Goal: Transaction & Acquisition: Purchase product/service

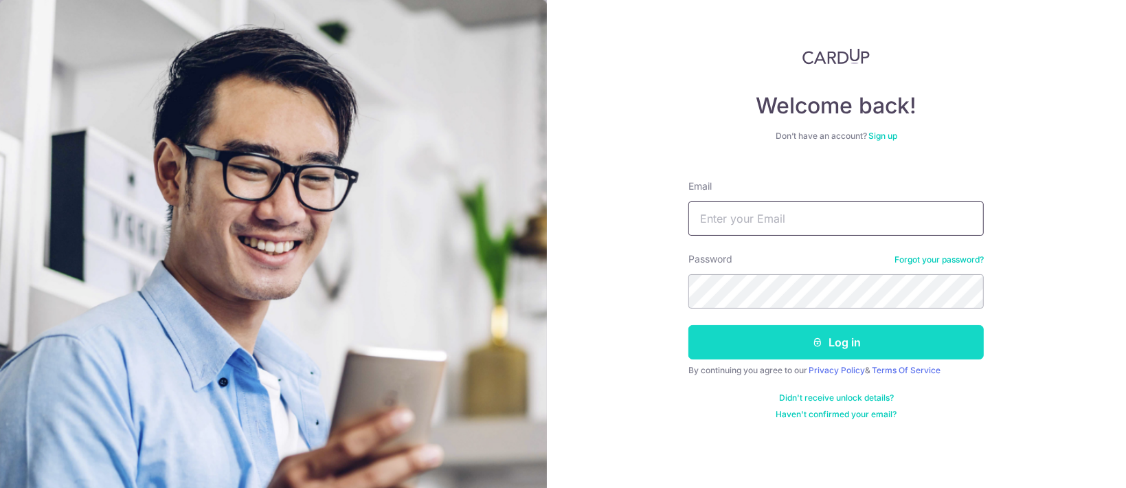
type input "[PERSON_NAME][EMAIL_ADDRESS][DOMAIN_NAME]"
click at [793, 328] on button "Log in" at bounding box center [835, 342] width 295 height 34
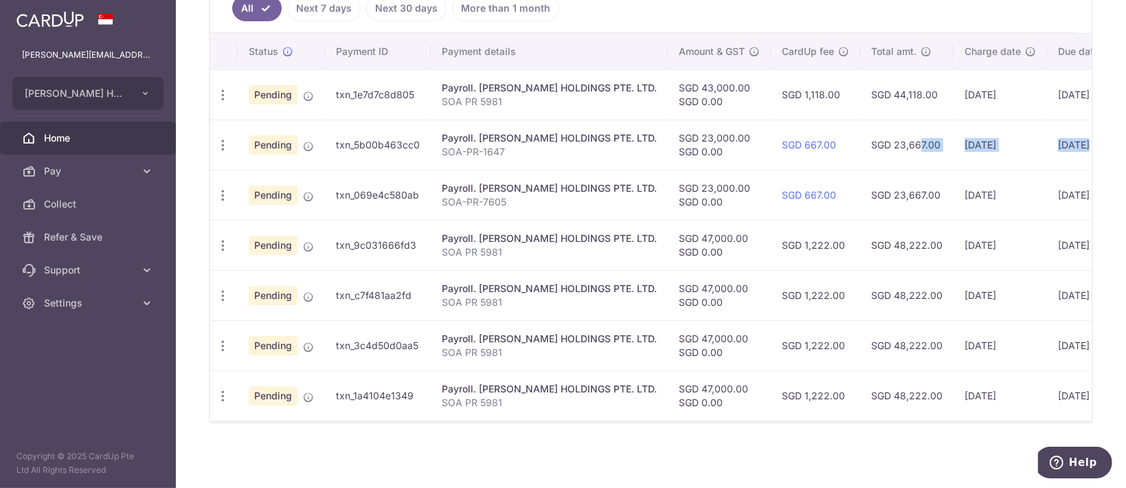
scroll to position [0, 145]
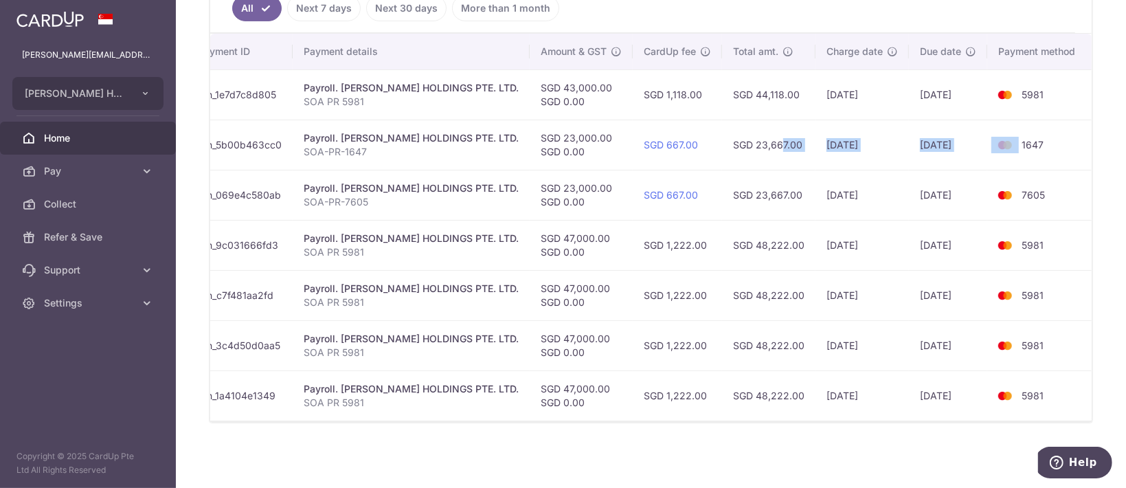
drag, startPoint x: 901, startPoint y: 140, endPoint x: 1005, endPoint y: 144, distance: 104.5
click at [1005, 144] on tr "Update payment Cancel payment Pending txn_5b00b463cc0 Payroll. EDITH PATISSERIE…" at bounding box center [581, 145] width 1019 height 50
click at [1074, 139] on td "1647" at bounding box center [1039, 145] width 104 height 50
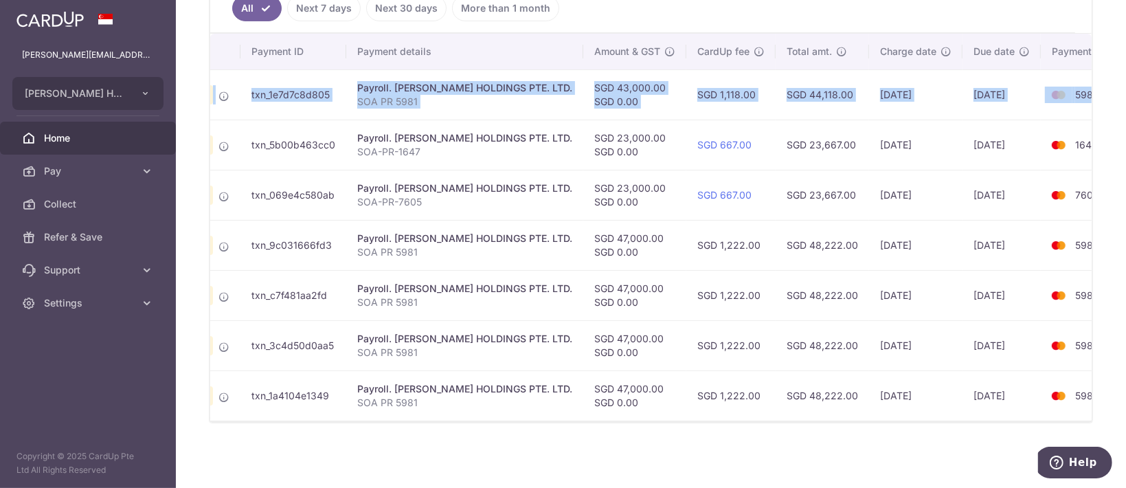
scroll to position [0, 0]
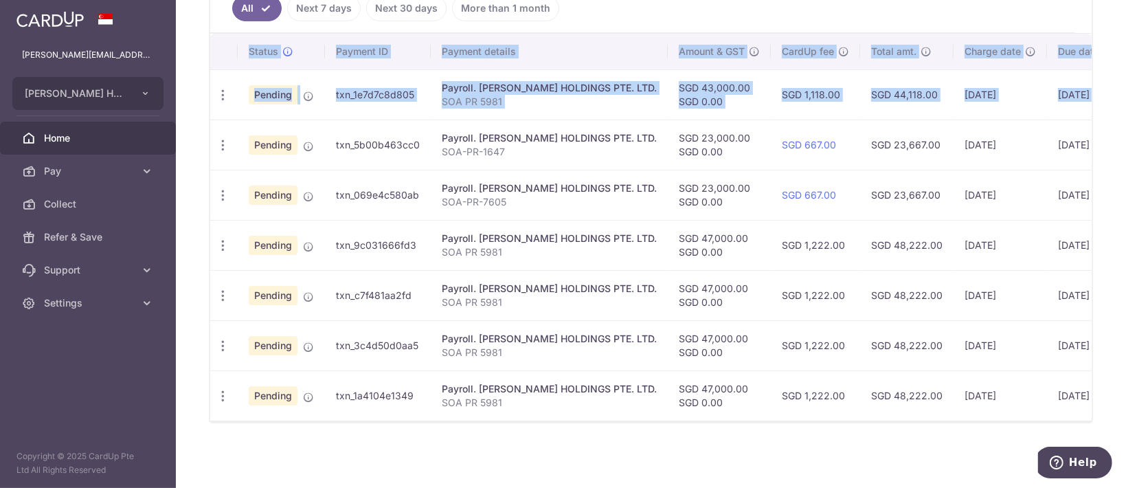
drag, startPoint x: 1048, startPoint y: 91, endPoint x: 212, endPoint y: 100, distance: 836.0
click at [206, 98] on div "× Pause Schedule Pause all future payments in this series Pause just this one p…" at bounding box center [651, 244] width 950 height 488
click at [221, 88] on icon "button" at bounding box center [223, 95] width 14 height 14
click at [249, 124] on span "Update payment" at bounding box center [295, 132] width 93 height 16
radio input "true"
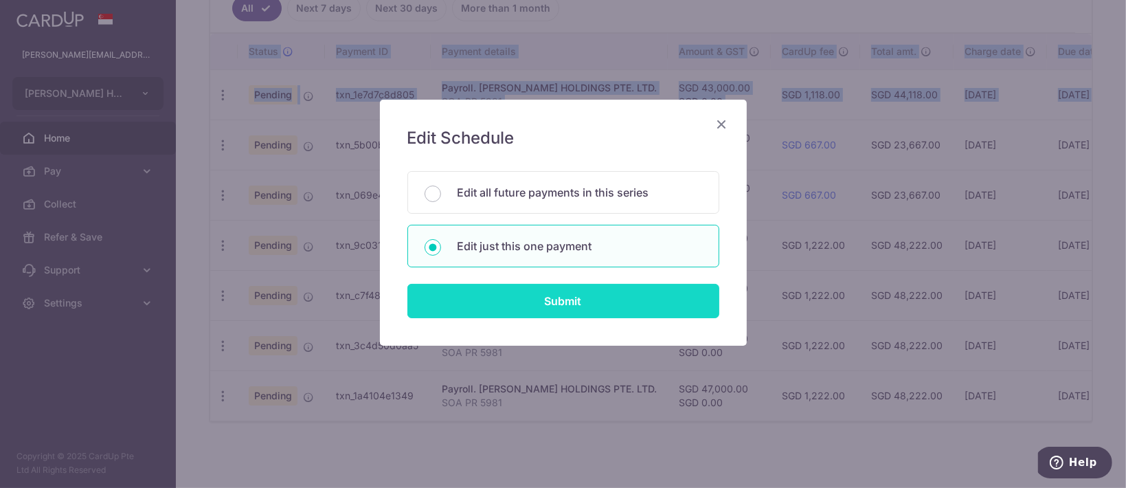
click at [545, 307] on input "Submit" at bounding box center [563, 301] width 312 height 34
radio input "true"
type input "43,000.00"
type input "[DATE]"
type input "SOA PR 5981"
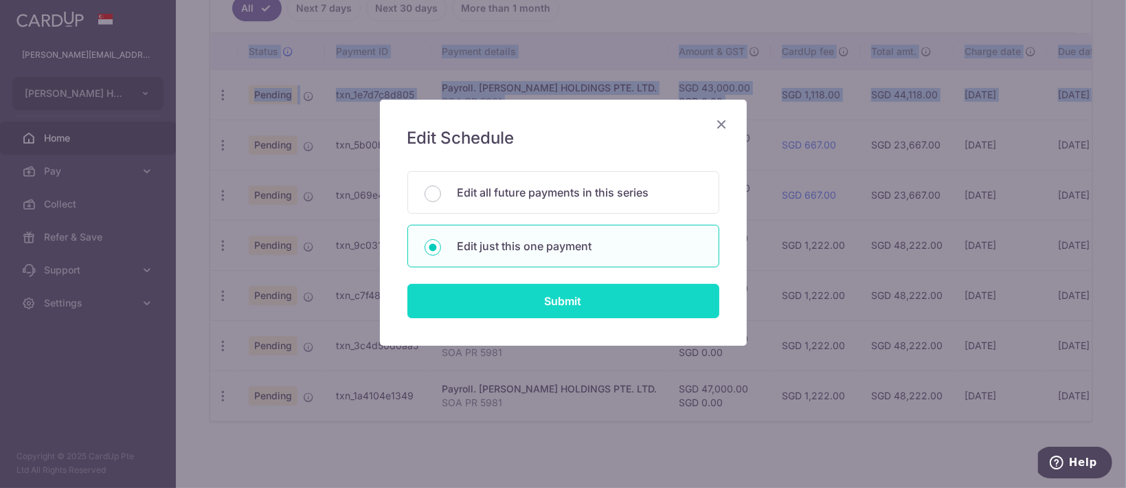
type input "SOA PR 5981"
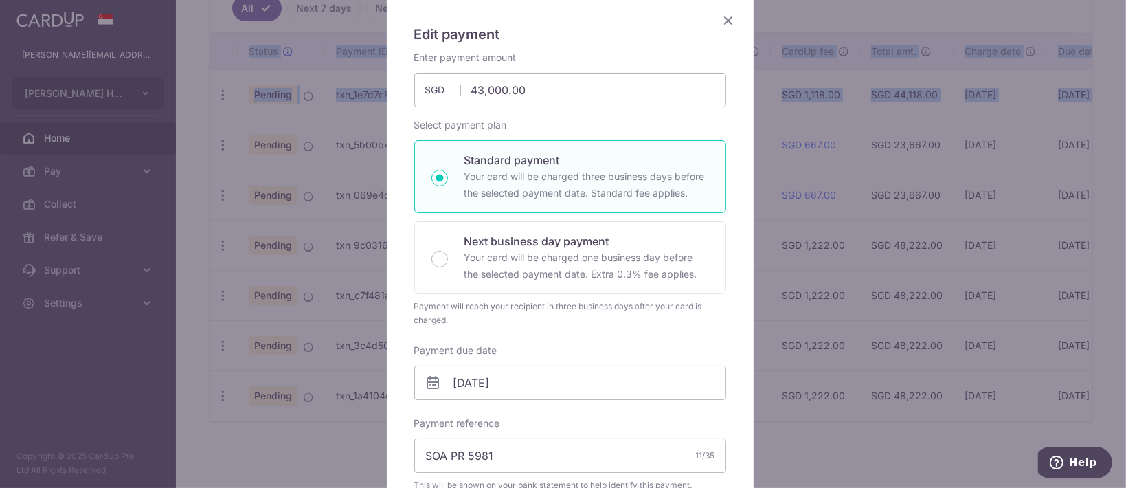
scroll to position [183, 0]
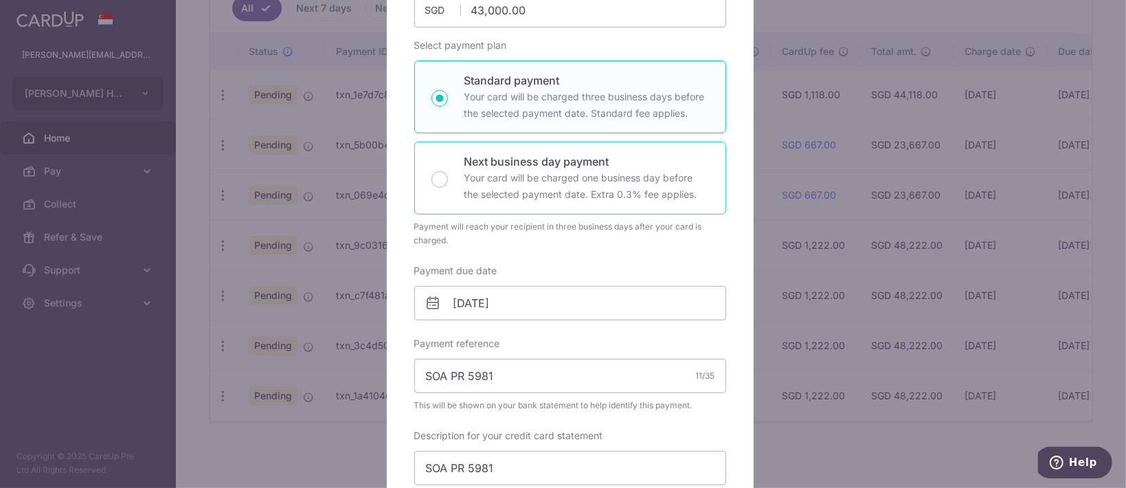
click at [543, 148] on div "Next business day payment Your card will be charged one business day before the…" at bounding box center [570, 178] width 312 height 73
radio input "false"
radio input "true"
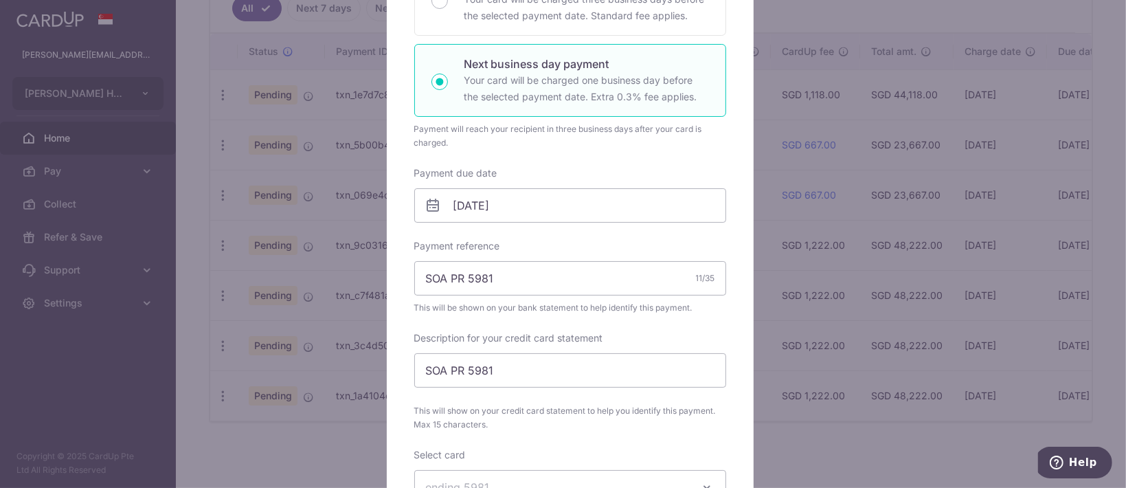
scroll to position [366, 0]
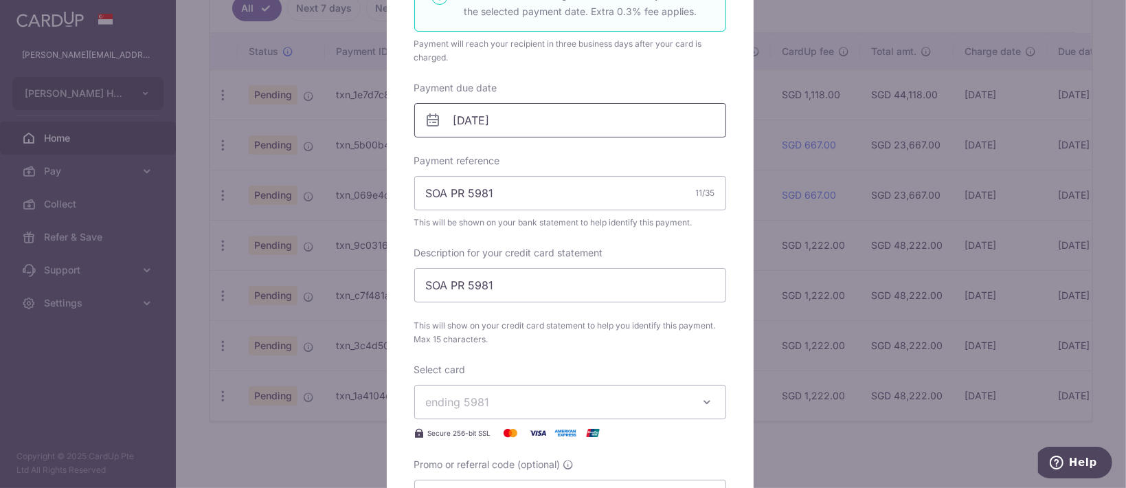
click at [517, 114] on input "[DATE]" at bounding box center [570, 120] width 312 height 34
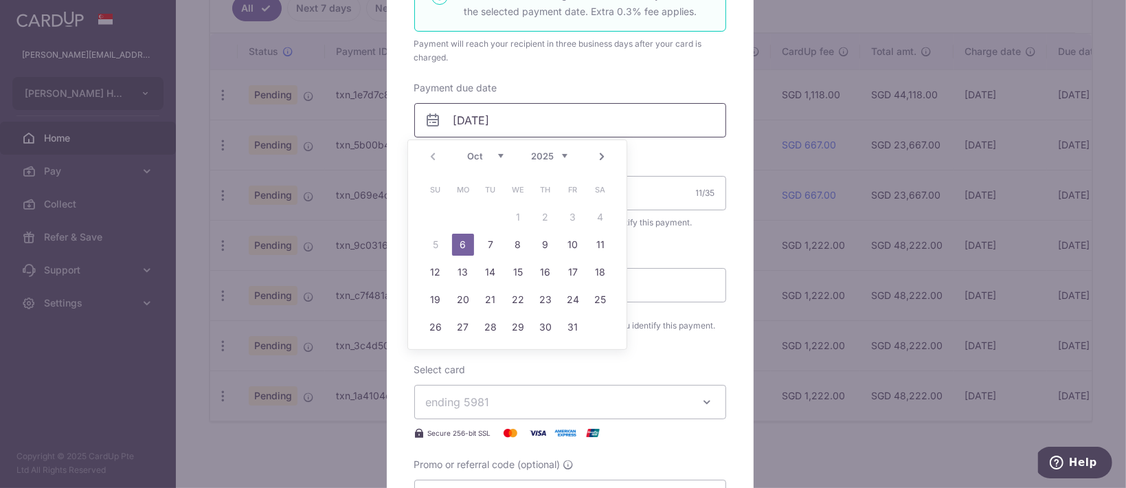
click at [663, 123] on input "[DATE]" at bounding box center [570, 120] width 312 height 34
click at [679, 92] on div "Payment due date 06/10/2025 Your card will be charged on" at bounding box center [570, 109] width 312 height 56
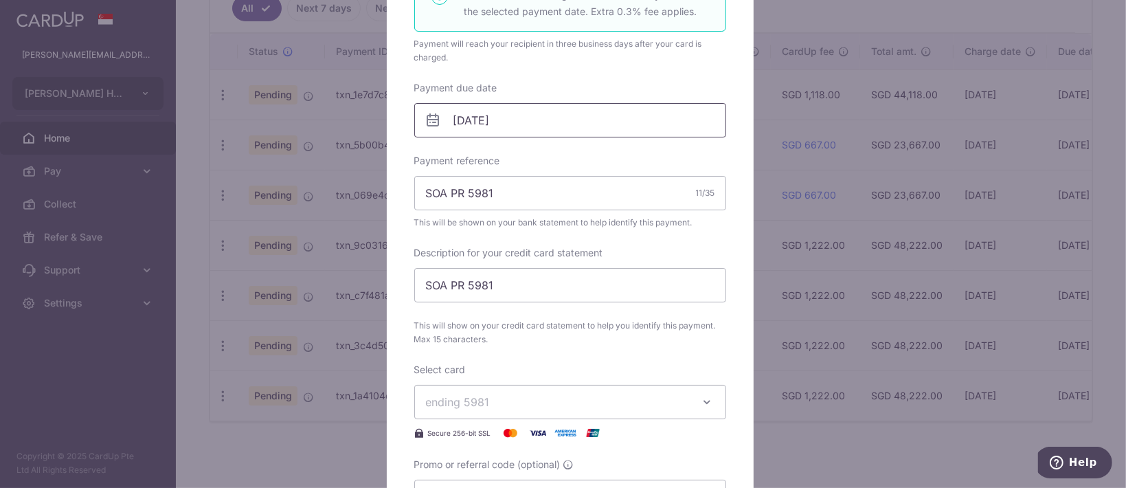
click at [646, 117] on input "[DATE]" at bounding box center [570, 120] width 312 height 34
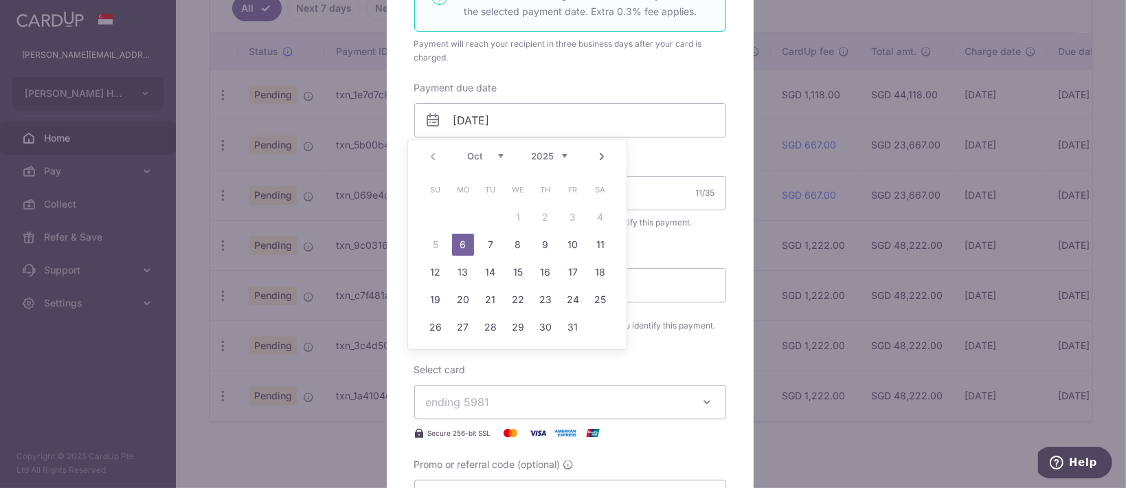
click at [547, 215] on table "Su Mo Tu We Th Fr Sa 1 2 3 4 5 6 7 8 9 10 11 12 13 14 15 16 17 18 19 20 21 22 2…" at bounding box center [518, 258] width 192 height 165
click at [427, 156] on div "Prev Next Oct Nov Dec 2025 2026 2027 2028 2029 2030 2031 2032 2033 2034 2035" at bounding box center [517, 156] width 218 height 33
click at [615, 117] on input "[DATE]" at bounding box center [570, 120] width 312 height 34
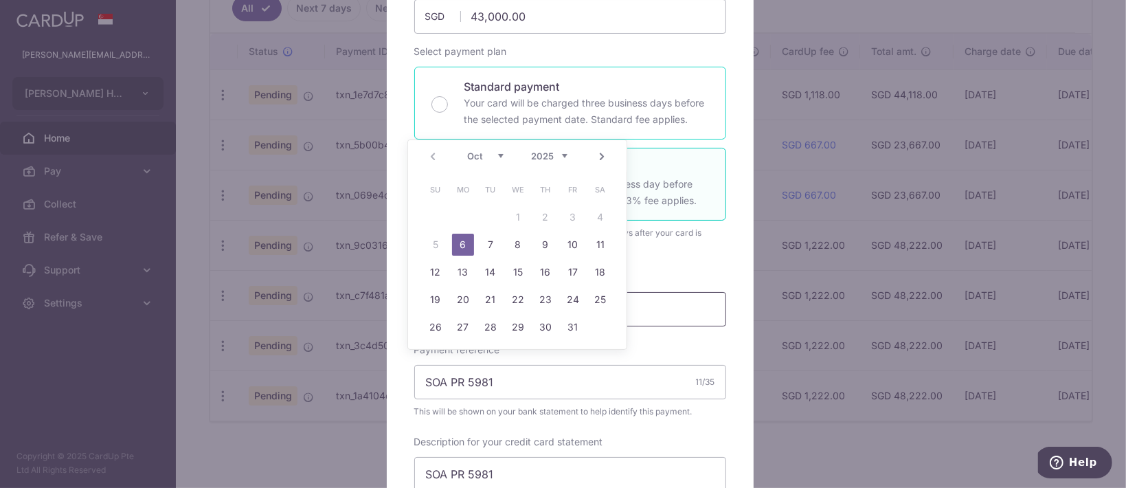
scroll to position [91, 0]
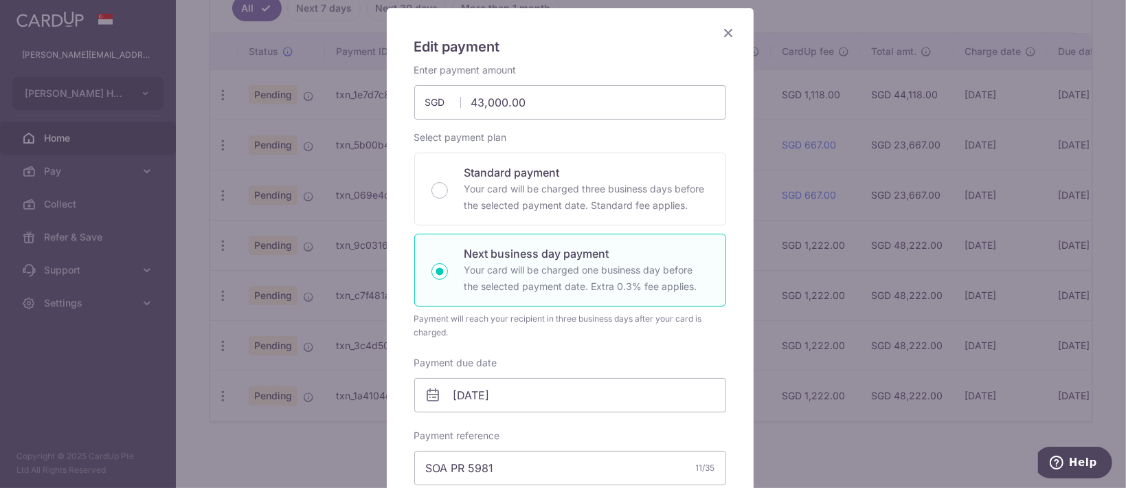
drag, startPoint x: 721, startPoint y: 36, endPoint x: 528, endPoint y: 303, distance: 329.6
click at [488, 378] on body "ethel@edithpatisserie.com EDITH PATISSERIE HOLDINGS PTE. LTD. Add new company E…" at bounding box center [563, 244] width 1126 height 488
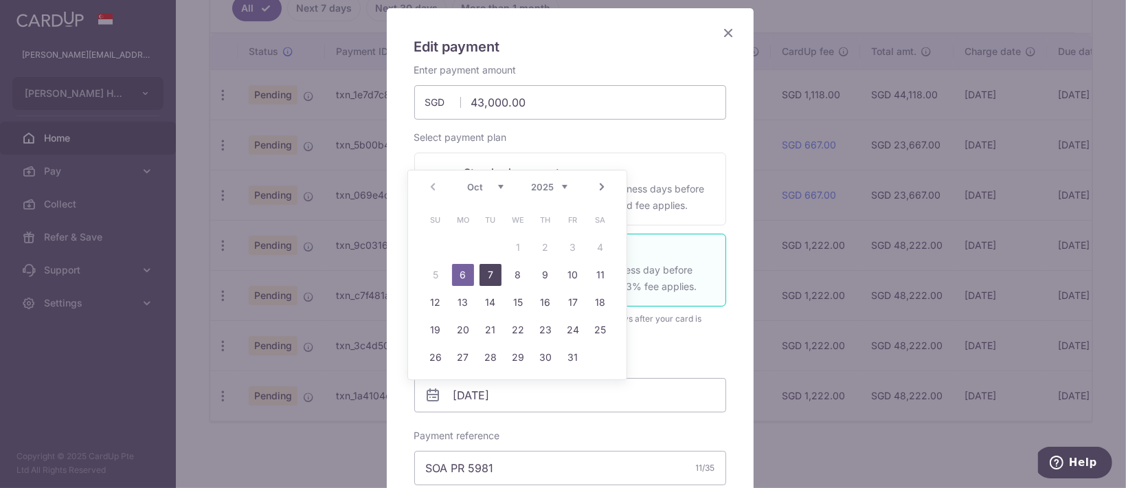
click at [497, 271] on link "7" at bounding box center [490, 275] width 22 height 22
type input "07/10/2025"
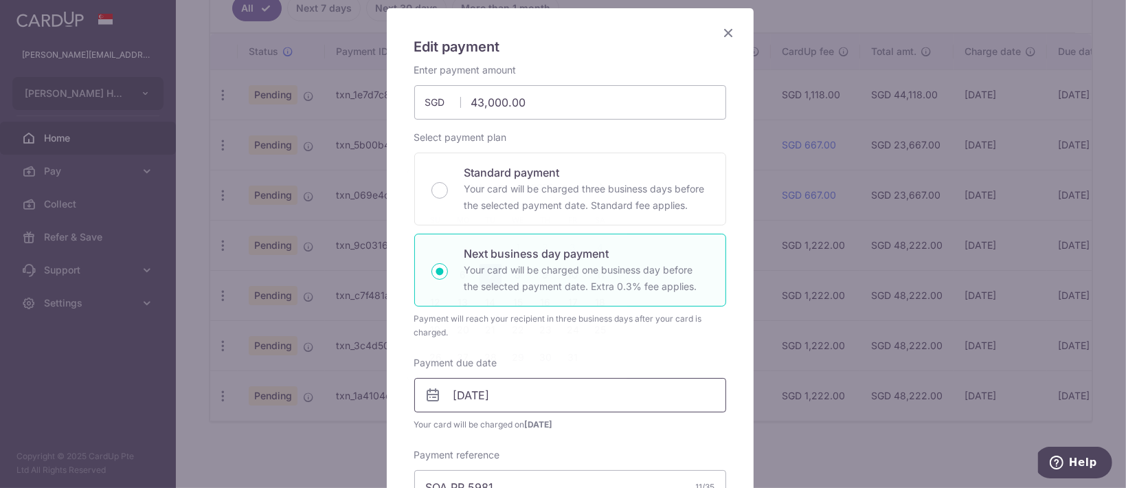
click at [485, 385] on input "07/10/2025" at bounding box center [570, 395] width 312 height 34
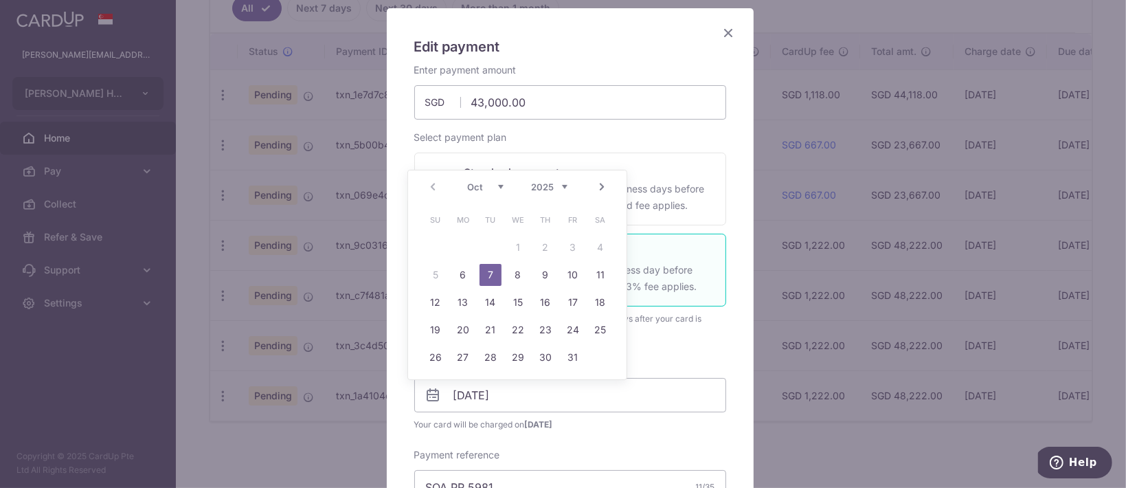
click at [569, 246] on table "Su Mo Tu We Th Fr Sa 1 2 3 4 5 6 7 8 9 10 11 12 13 14 15 16 17 18 19 20 21 22 2…" at bounding box center [518, 288] width 192 height 165
click at [554, 247] on table "Su Mo Tu We Th Fr Sa 1 2 3 4 5 6 7 8 9 10 11 12 13 14 15 16 17 18 19 20 21 22 2…" at bounding box center [518, 288] width 192 height 165
click at [607, 189] on link "Next" at bounding box center [601, 187] width 16 height 16
click at [721, 32] on icon "Close" at bounding box center [729, 32] width 16 height 17
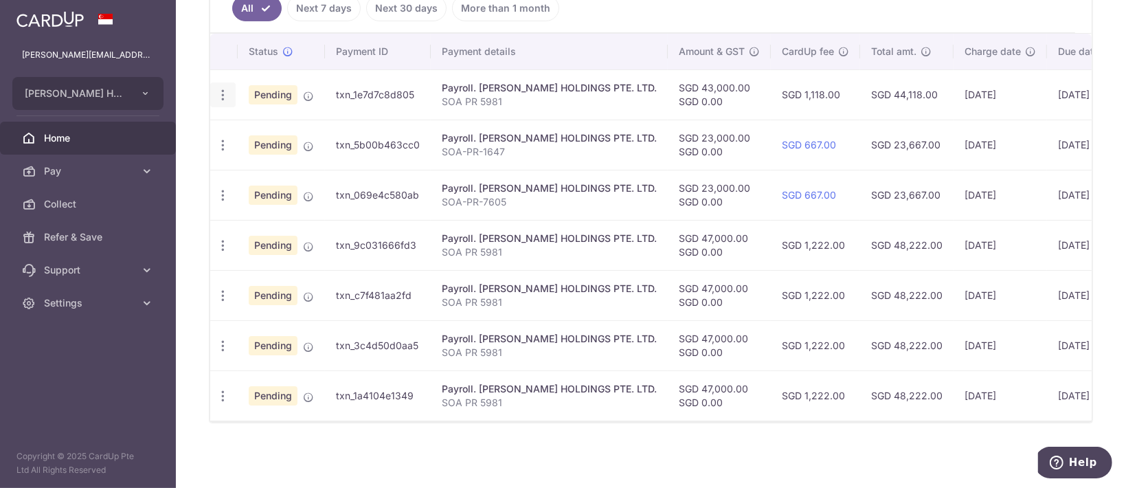
click at [227, 89] on icon "button" at bounding box center [223, 95] width 14 height 14
click at [247, 124] on link "Update payment" at bounding box center [282, 132] width 143 height 33
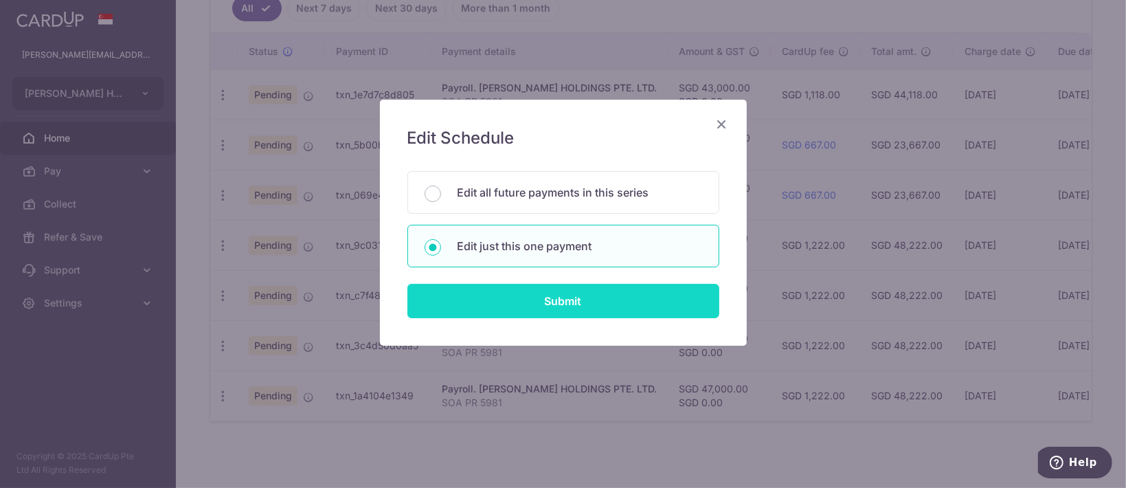
click at [534, 293] on input "Submit" at bounding box center [563, 301] width 312 height 34
radio input "true"
type input "[DATE]"
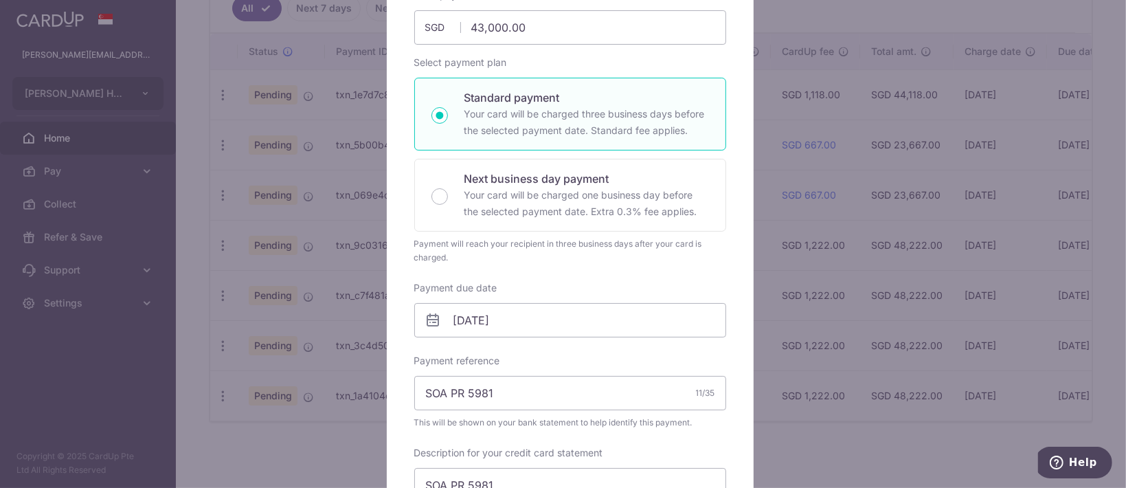
scroll to position [183, 0]
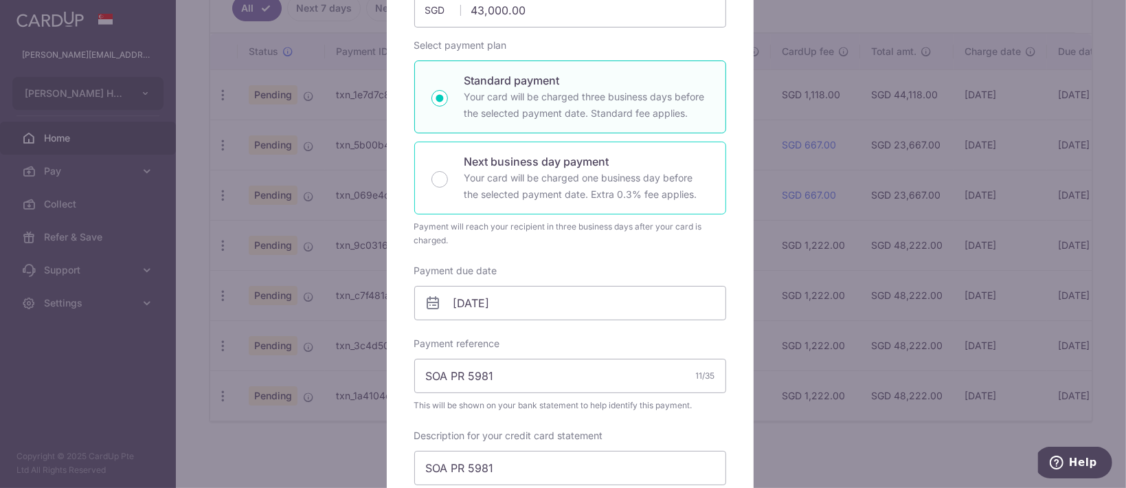
click at [508, 179] on p "Your card will be charged one business day before the selected payment date. Ex…" at bounding box center [586, 186] width 245 height 33
click at [448, 179] on input "Next business day payment Your card will be charged one business day before the…" at bounding box center [439, 179] width 16 height 16
radio input "false"
radio input "true"
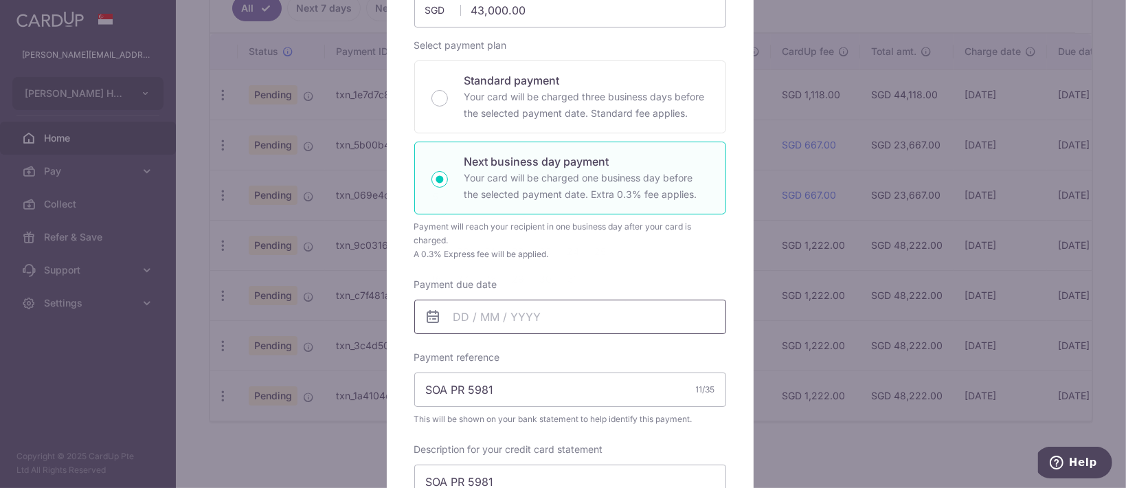
click at [473, 306] on input "Payment due date" at bounding box center [570, 316] width 312 height 34
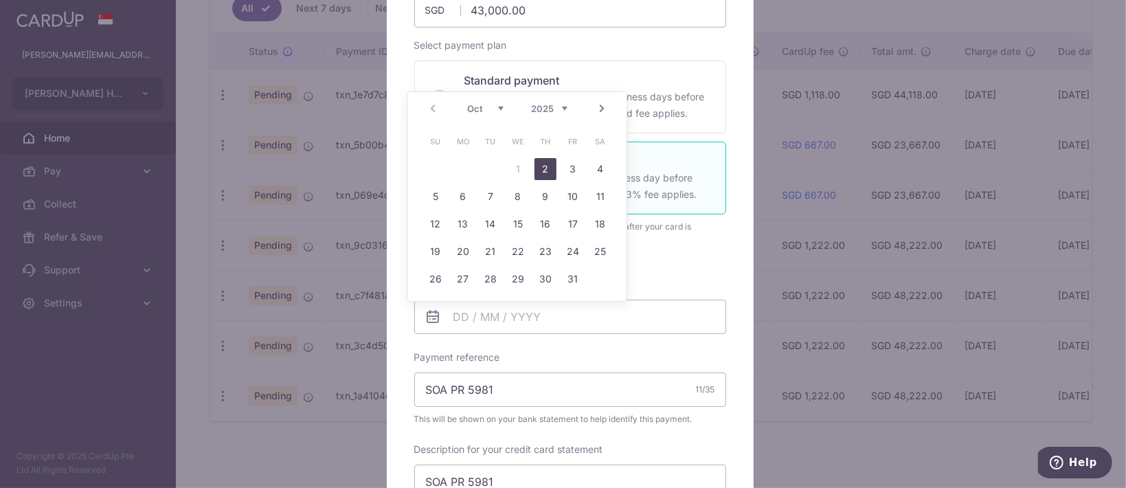
click at [540, 168] on link "2" at bounding box center [545, 169] width 22 height 22
type input "[DATE]"
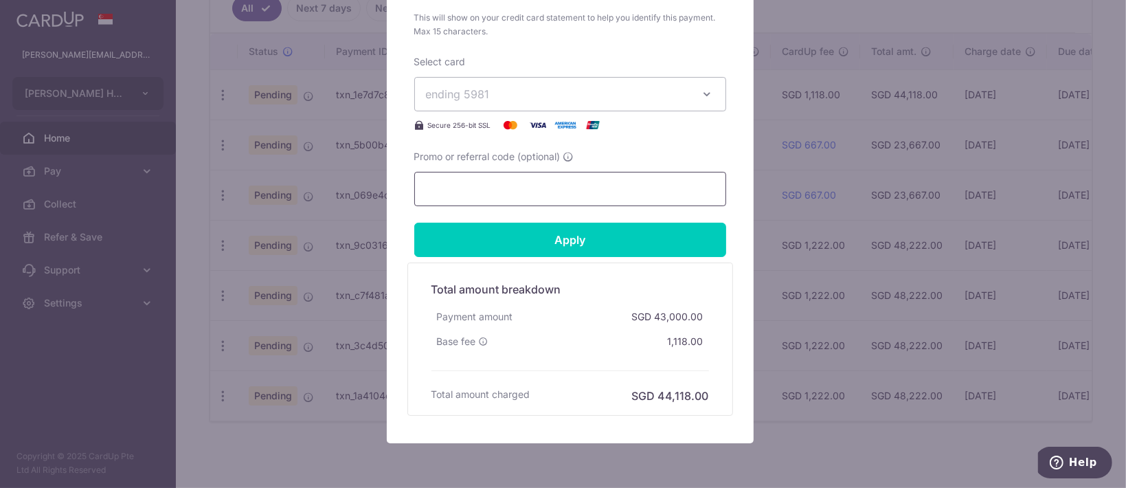
scroll to position [732, 0]
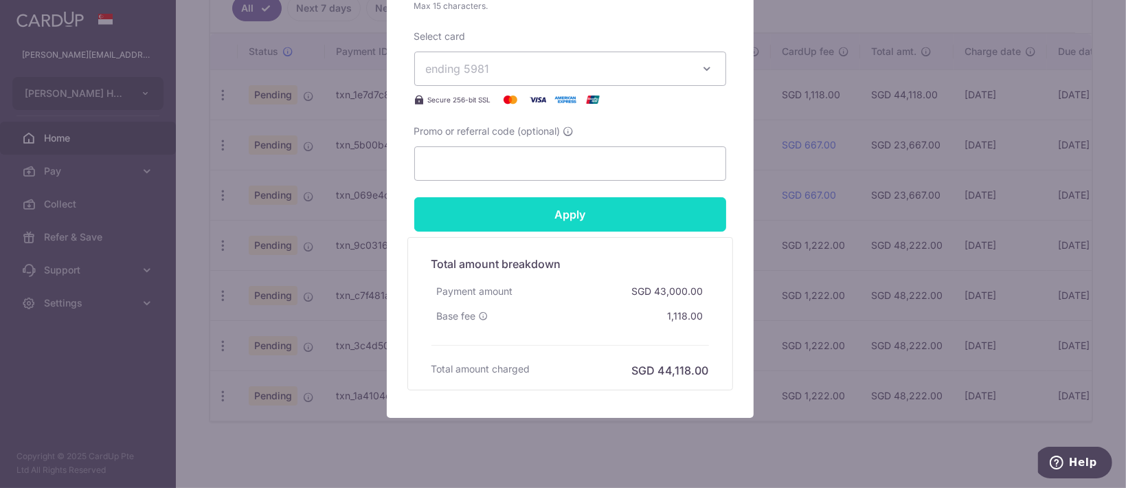
click at [579, 219] on input "Apply" at bounding box center [570, 214] width 312 height 34
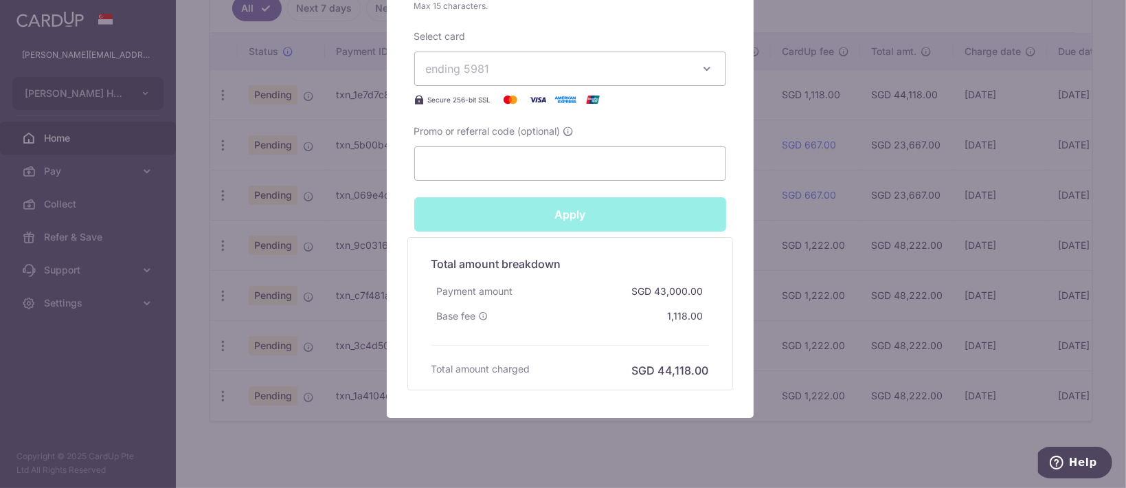
type input "Successfully Applied"
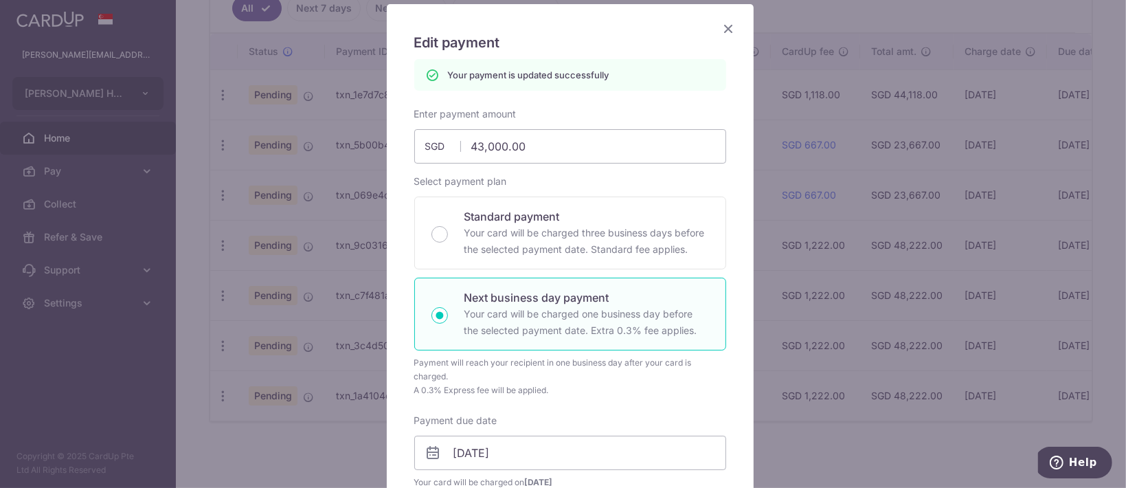
scroll to position [0, 0]
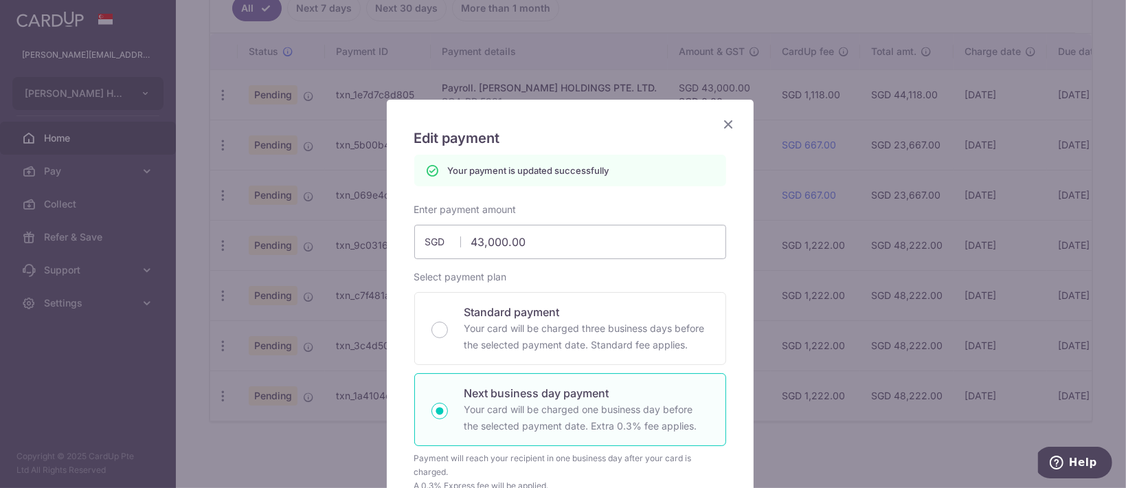
click at [722, 126] on icon "Close" at bounding box center [729, 123] width 16 height 17
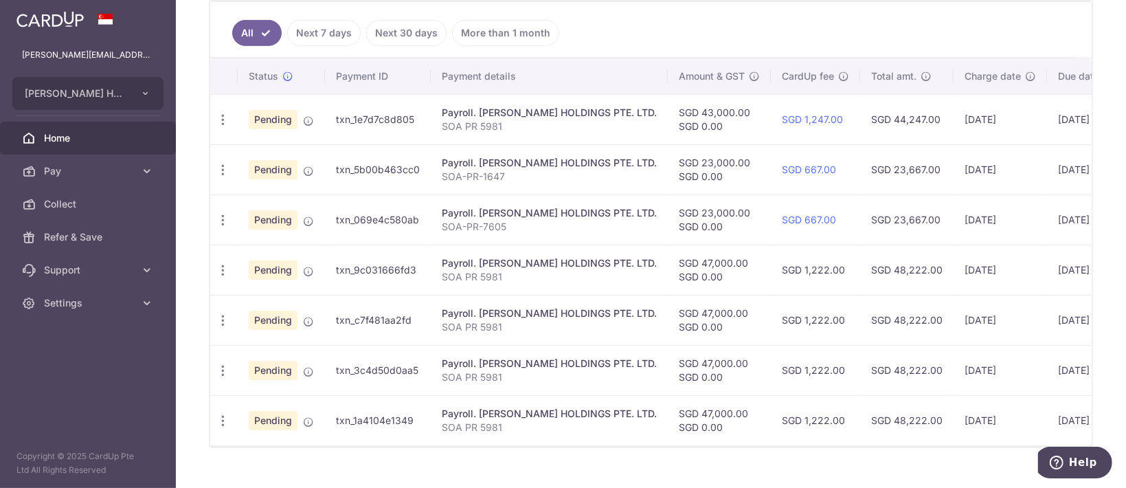
click at [949, 8] on ul "All Next 7 days Next 30 days More than 1 month" at bounding box center [642, 30] width 865 height 56
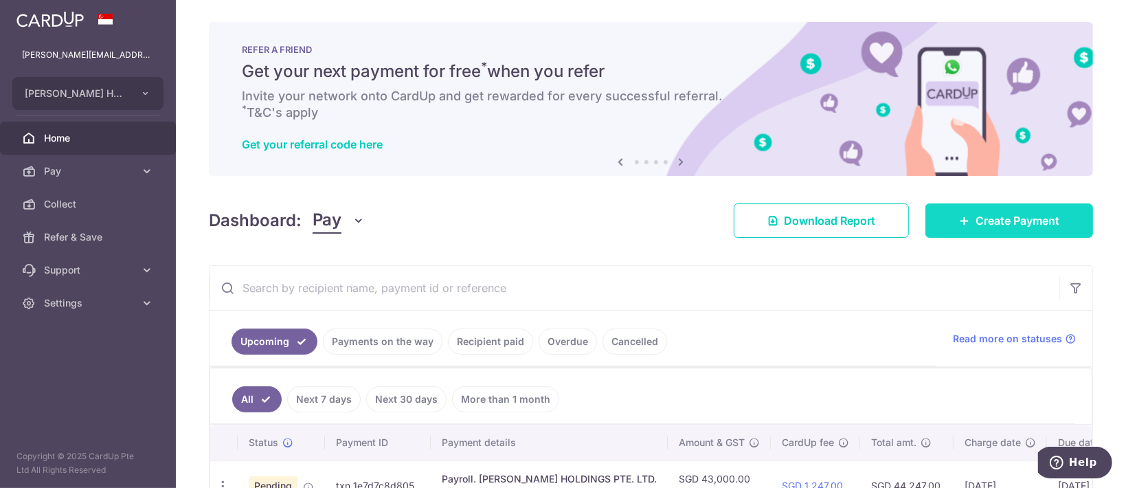
click at [1018, 231] on link "Create Payment" at bounding box center [1009, 220] width 168 height 34
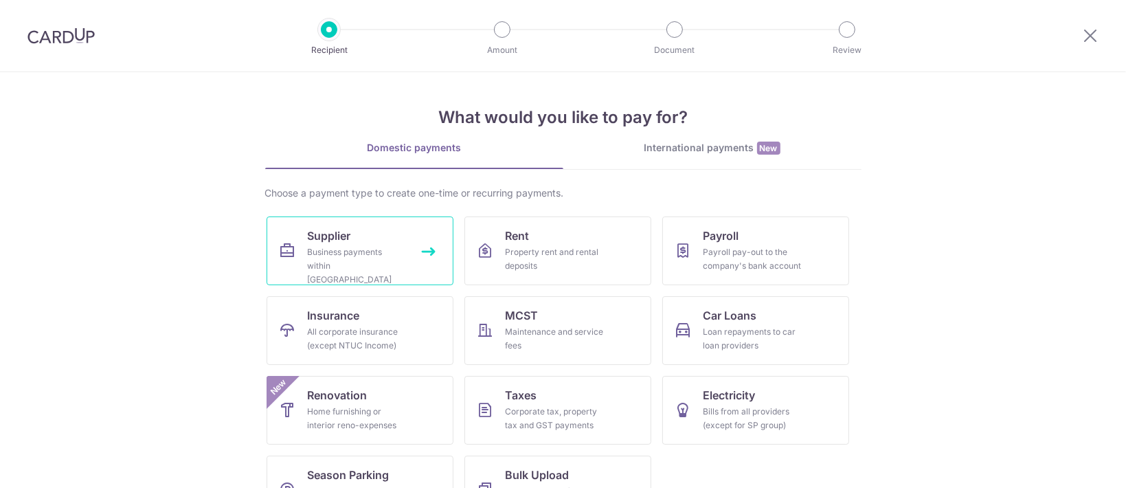
click at [397, 251] on div "Business payments within Singapore" at bounding box center [357, 265] width 99 height 41
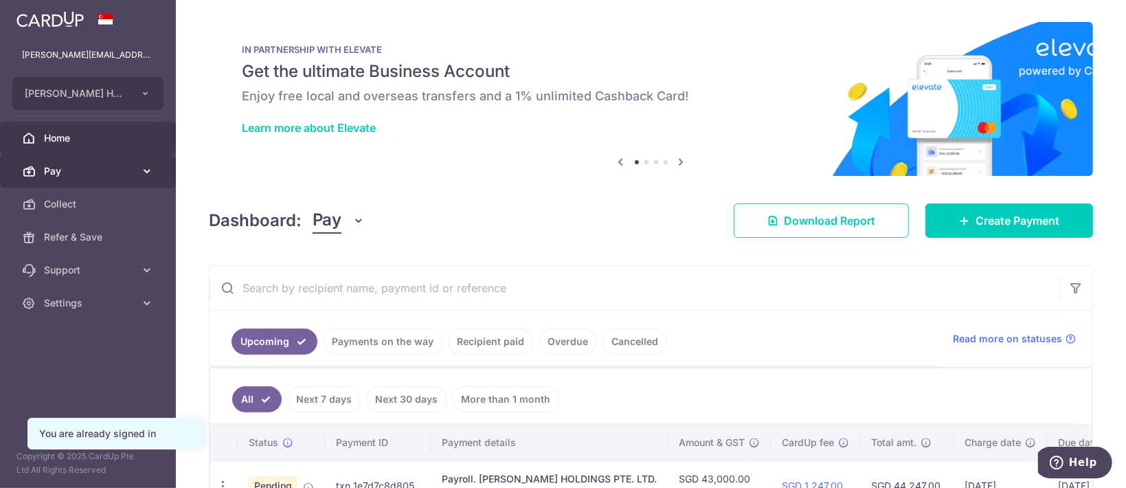
click at [128, 168] on span "Pay" at bounding box center [89, 171] width 91 height 14
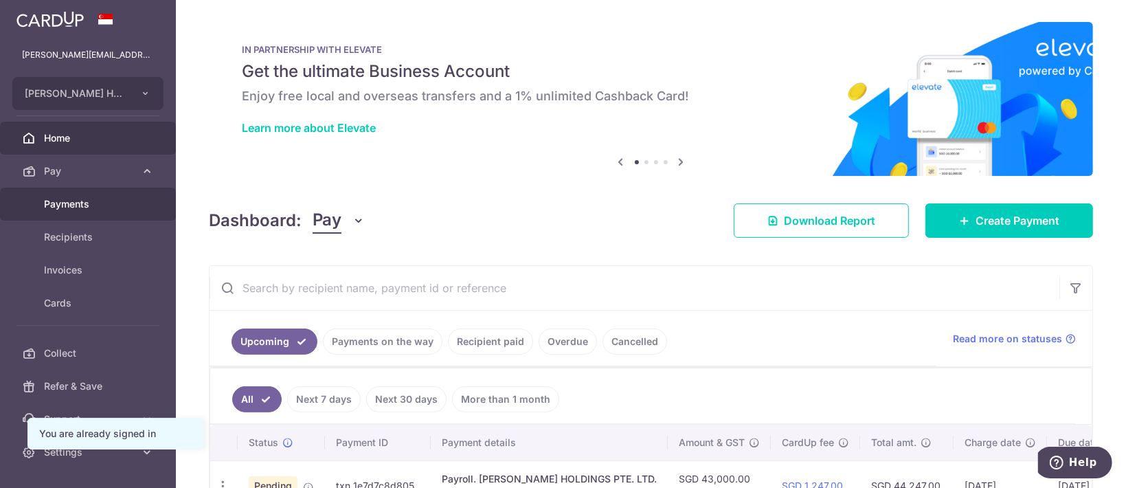
click at [106, 207] on span "Payments" at bounding box center [89, 204] width 91 height 14
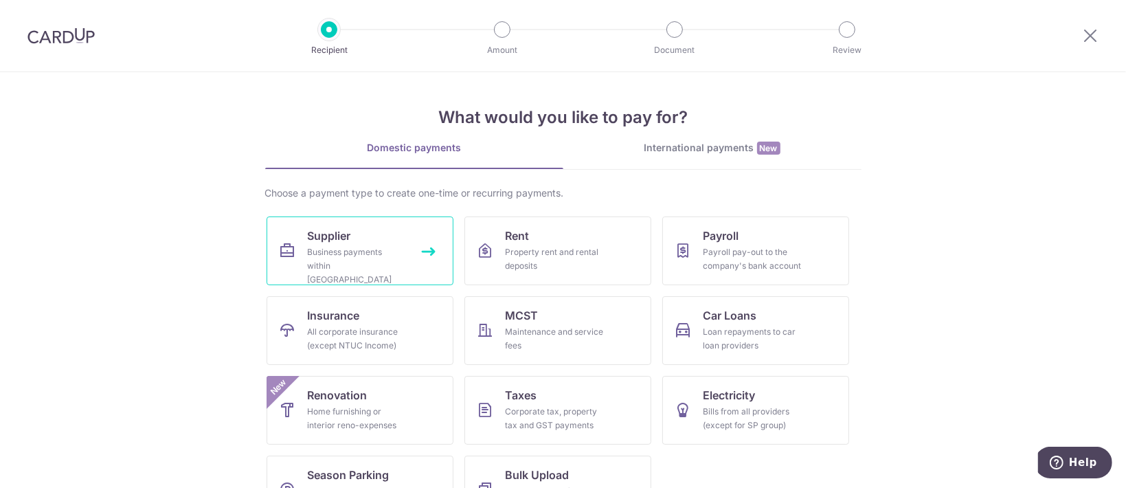
click at [328, 251] on div "Business payments within [GEOGRAPHIC_DATA]" at bounding box center [357, 265] width 99 height 41
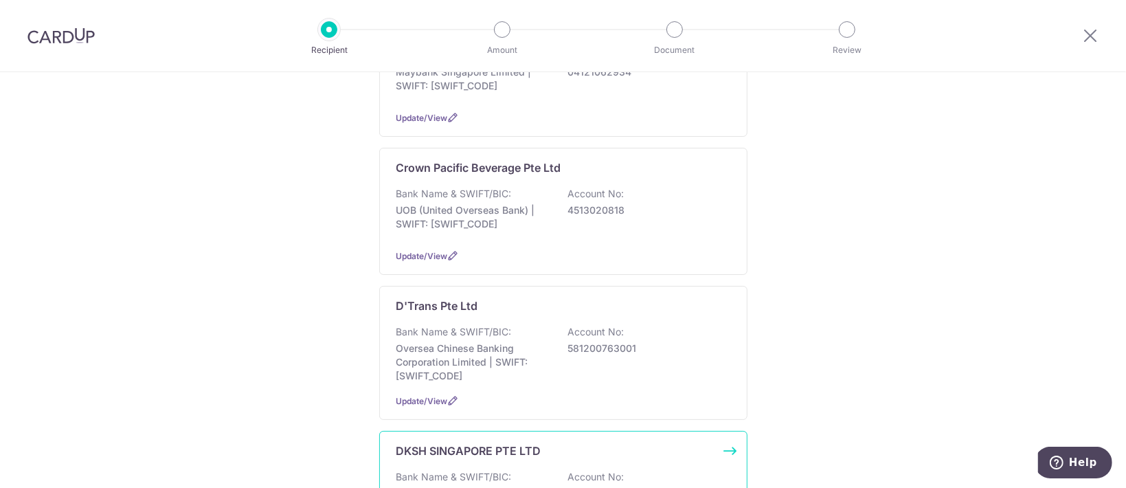
scroll to position [824, 0]
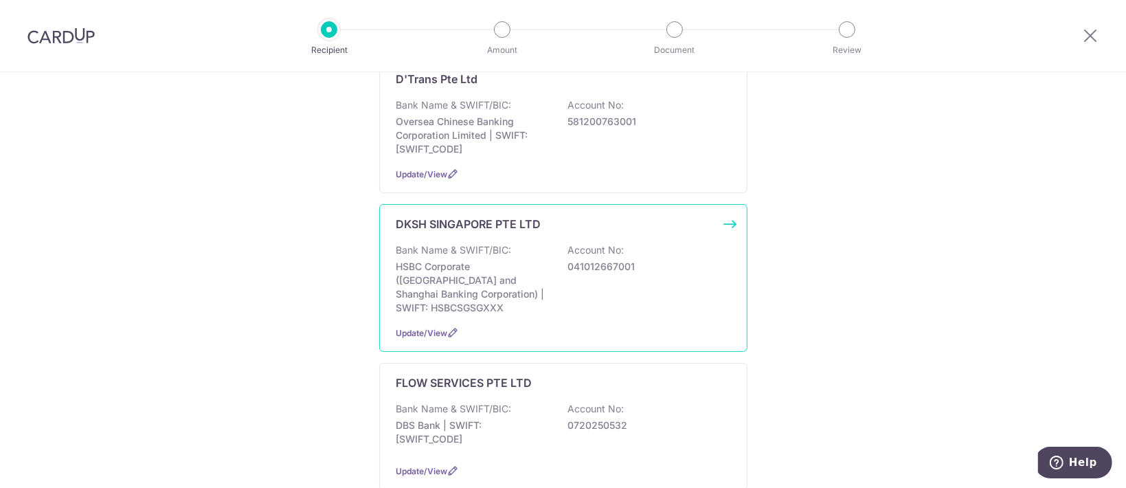
click at [632, 251] on div "Bank Name & SWIFT/BIC: HSBC Corporate (Hongkong and Shanghai Banking Corporatio…" at bounding box center [563, 278] width 334 height 71
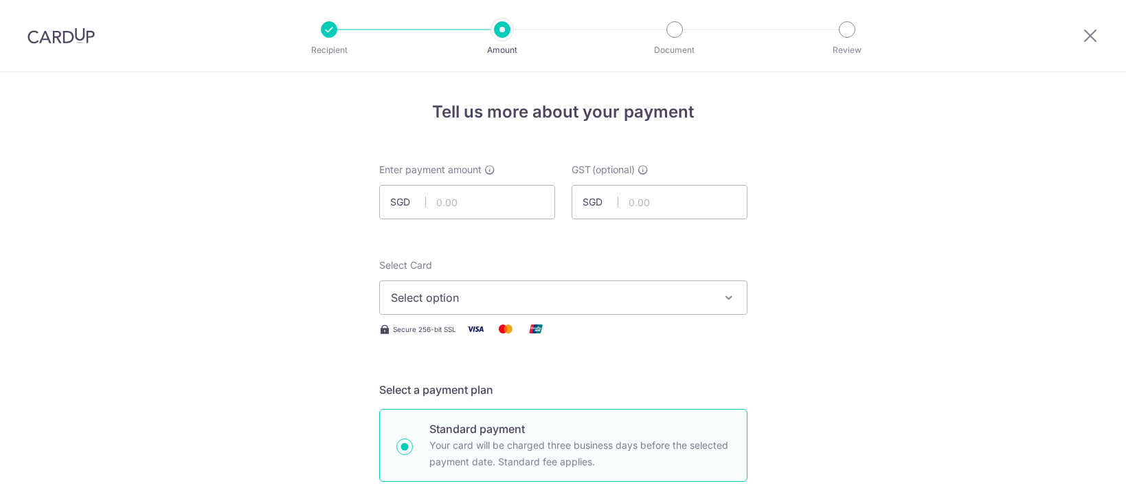
click at [506, 202] on input "text" at bounding box center [467, 202] width 176 height 34
paste input "4,190.40"
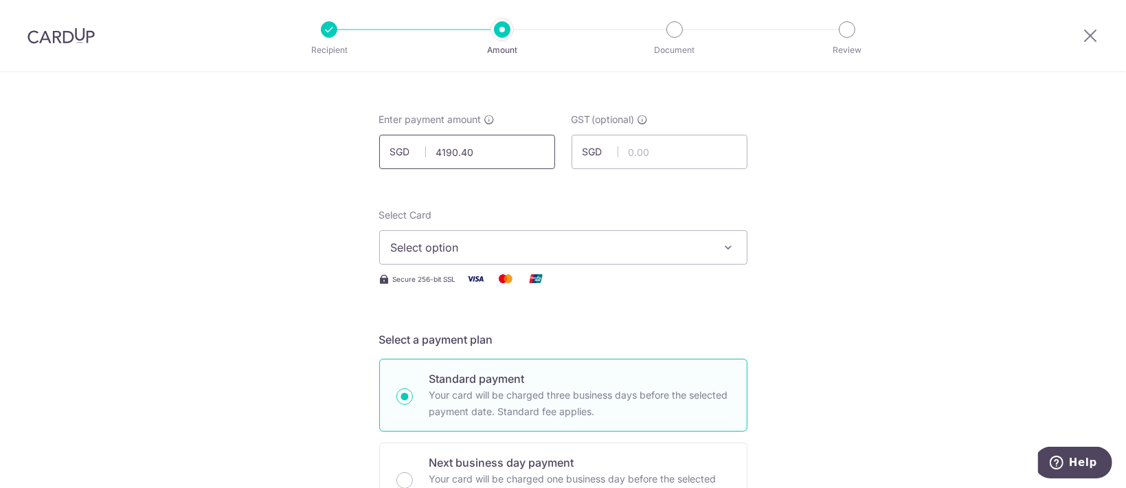
scroll to position [91, 0]
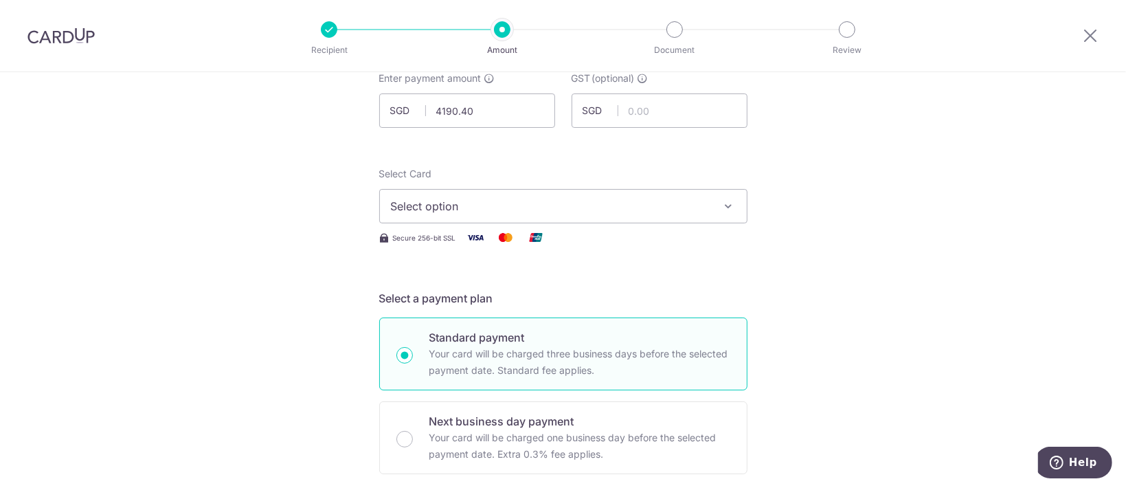
type input "4,190.40"
click at [531, 217] on button "Select option" at bounding box center [563, 206] width 368 height 34
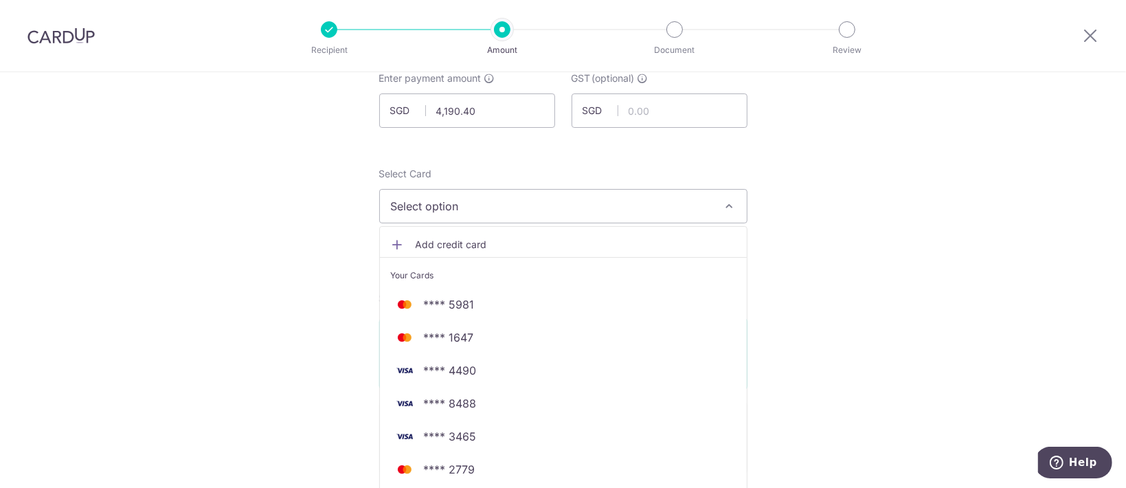
click at [545, 242] on span "Add credit card" at bounding box center [576, 245] width 320 height 14
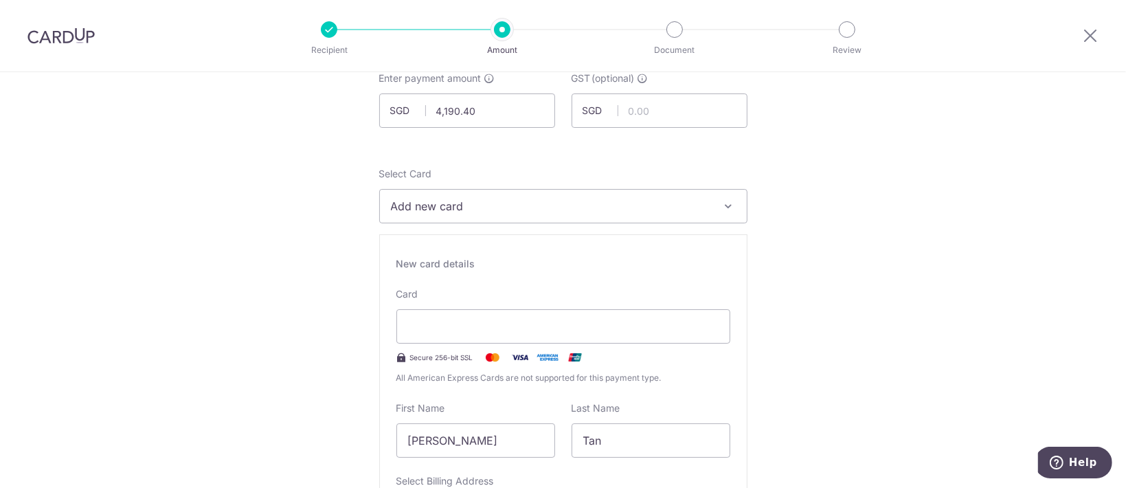
click at [635, 212] on span "Add new card" at bounding box center [551, 206] width 320 height 16
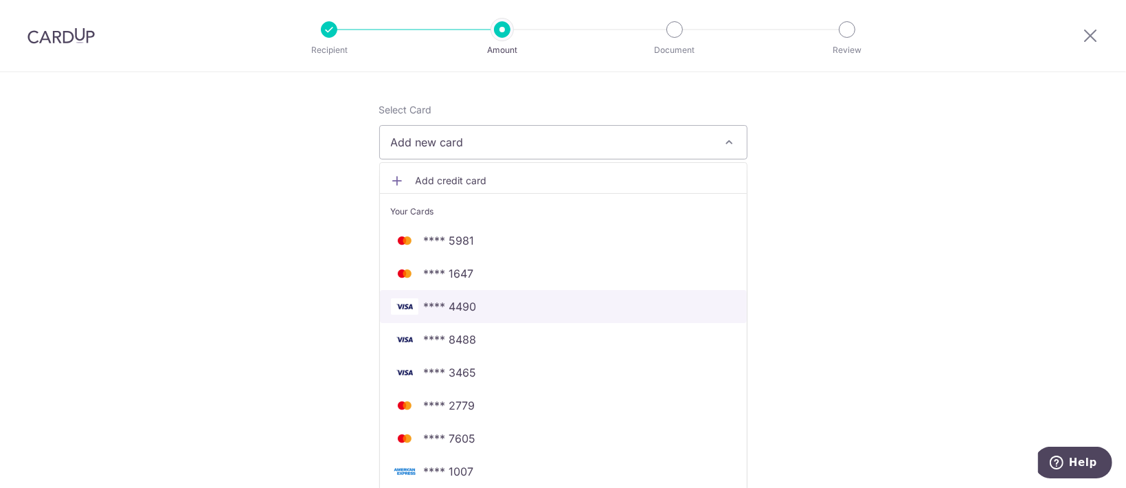
scroll to position [183, 0]
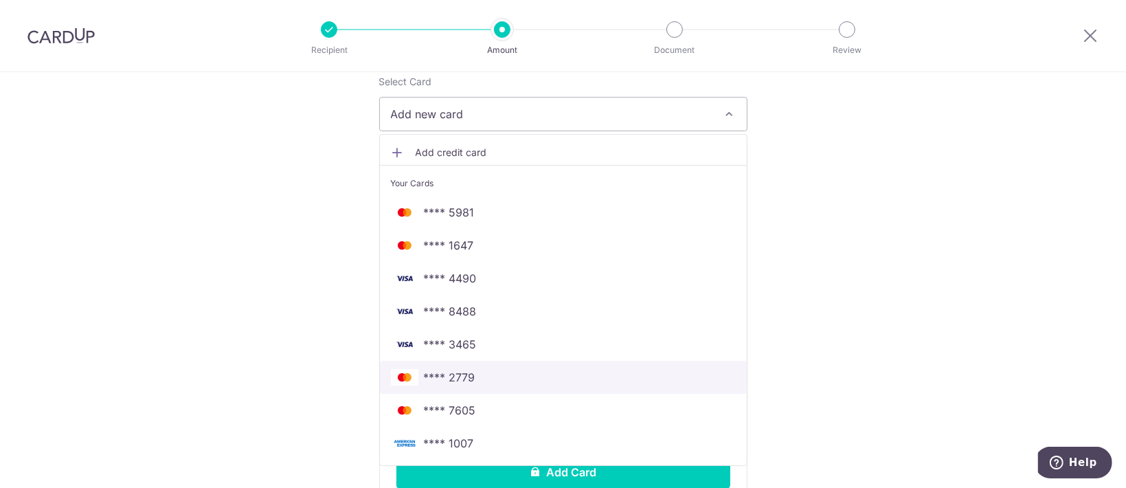
click at [470, 381] on span "**** 2779" at bounding box center [563, 377] width 345 height 16
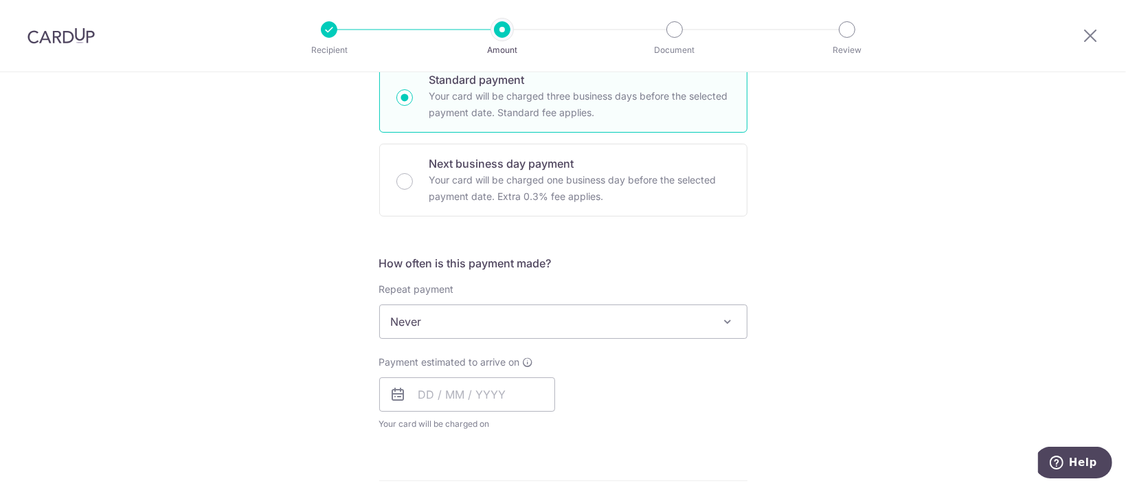
scroll to position [366, 0]
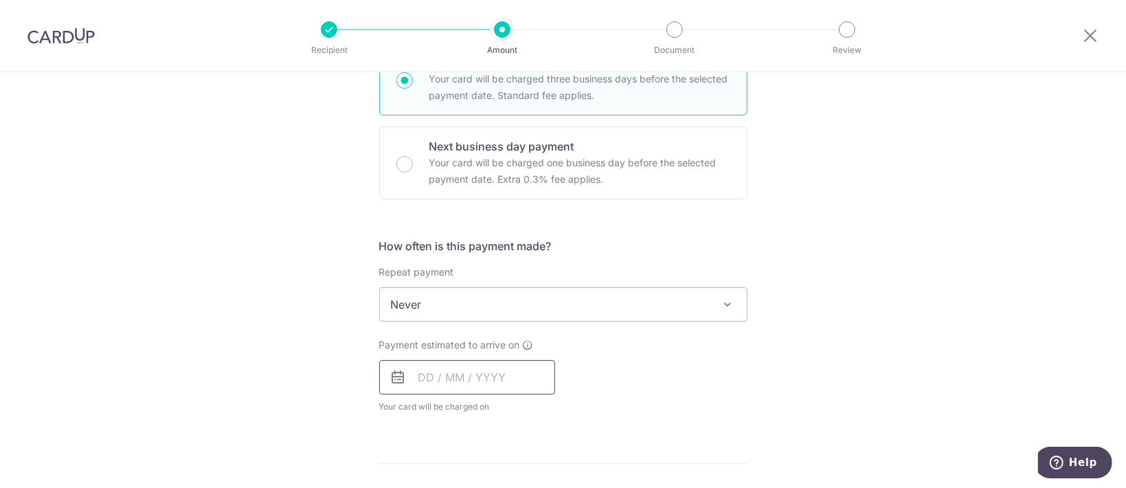
click at [419, 390] on input "text" at bounding box center [467, 377] width 176 height 34
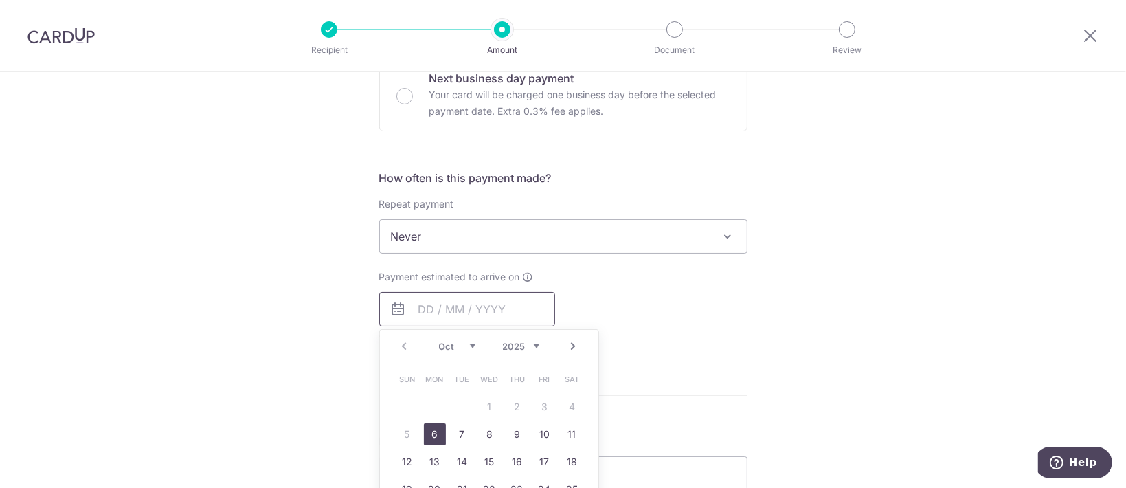
scroll to position [457, 0]
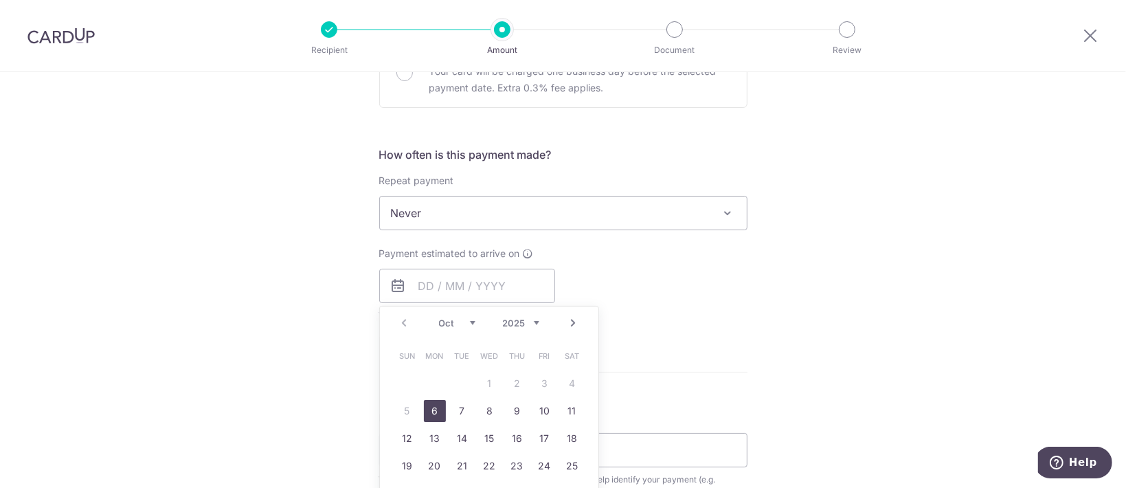
click at [424, 400] on link "6" at bounding box center [435, 411] width 22 height 22
type input "[DATE]"
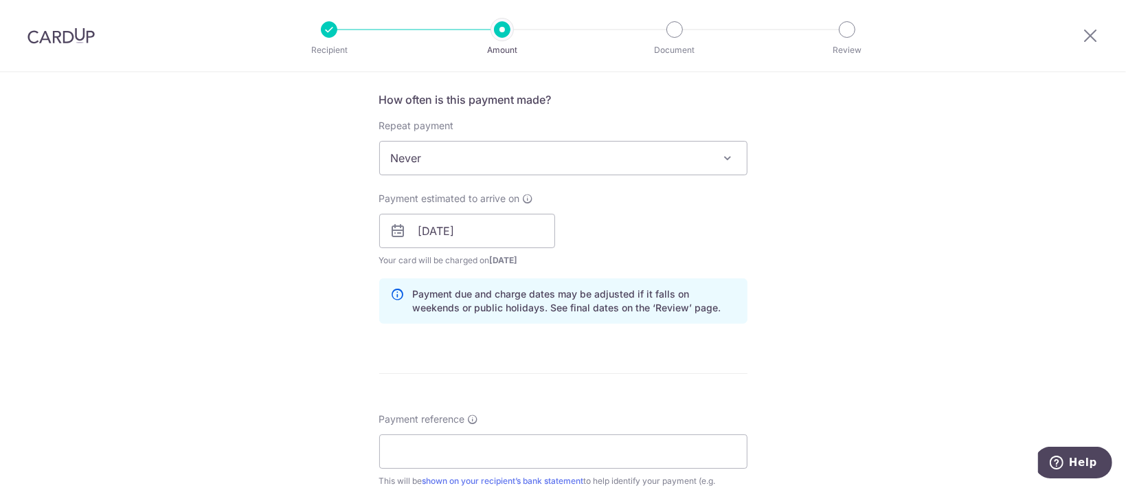
scroll to position [550, 0]
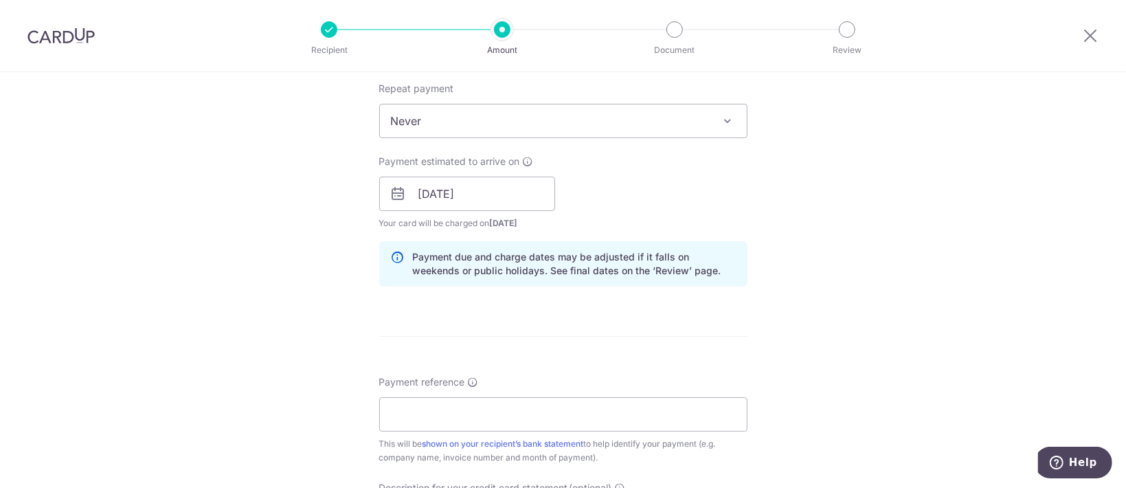
click at [418, 306] on form "Enter payment amount SGD 4,190.40 4190.40 GST (optional) SGD Select Card **** 2…" at bounding box center [563, 231] width 368 height 1236
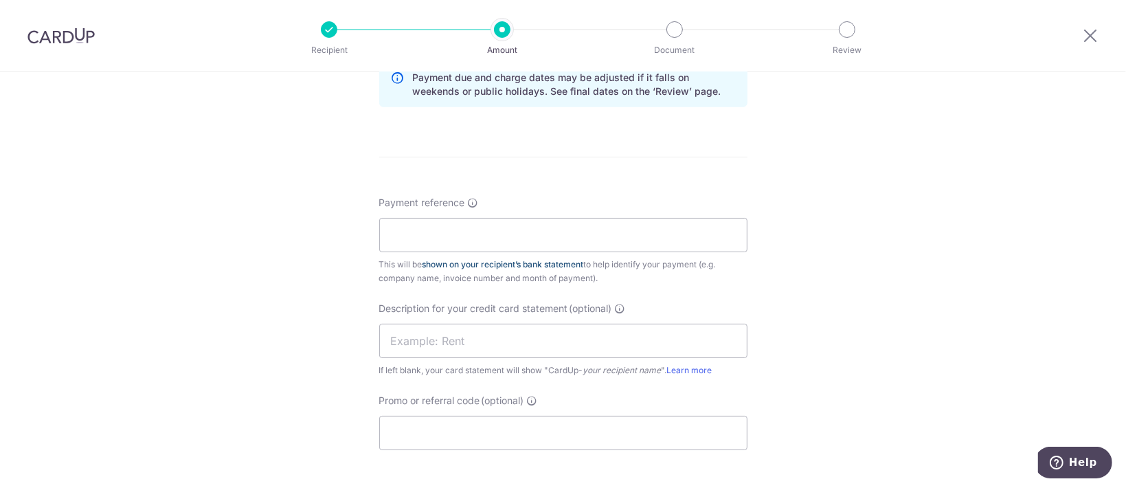
scroll to position [732, 0]
click at [475, 249] on div "Payment reference This will be shown on your recipient’s bank statement to help…" at bounding box center [563, 236] width 368 height 89
click at [467, 236] on input "Payment reference" at bounding box center [563, 231] width 368 height 34
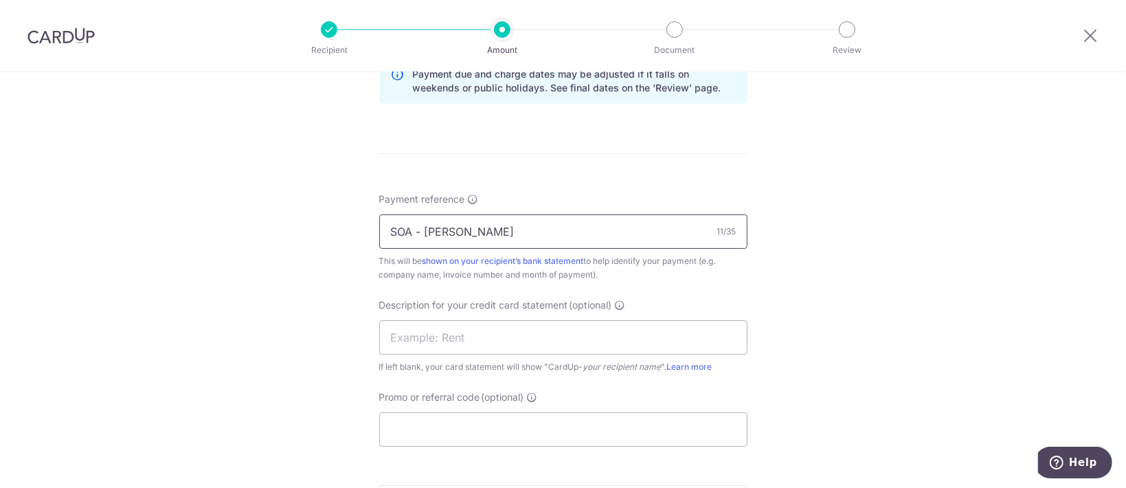
type input "SOA - EDITH"
click at [450, 343] on input "text" at bounding box center [563, 337] width 368 height 34
paste input "SOA - EDITH"
drag, startPoint x: 467, startPoint y: 335, endPoint x: 317, endPoint y: 331, distance: 149.8
click at [317, 331] on div "Tell us more about your payment Enter payment amount SGD 4,190.40 4190.40 GST (…" at bounding box center [563, 35] width 1126 height 1391
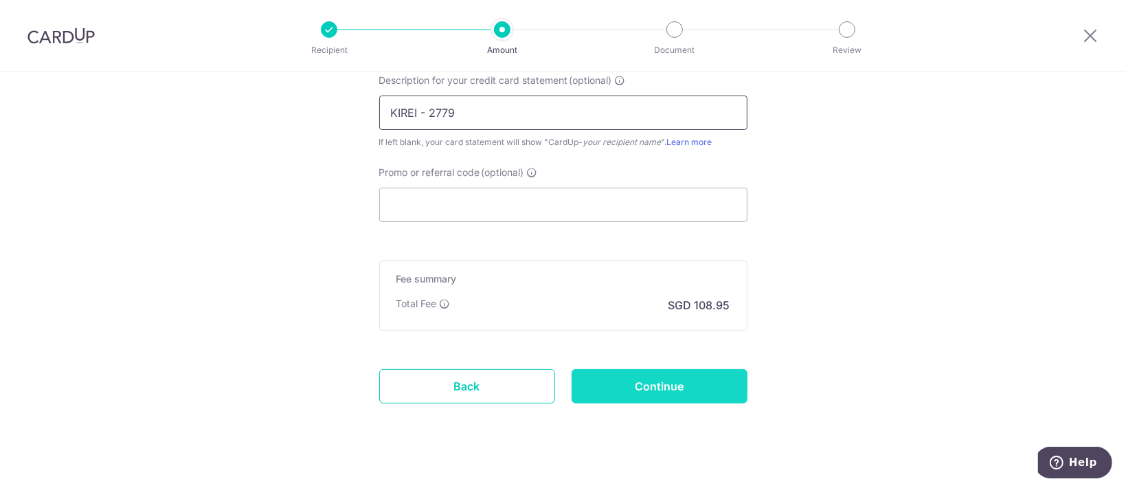
scroll to position [974, 0]
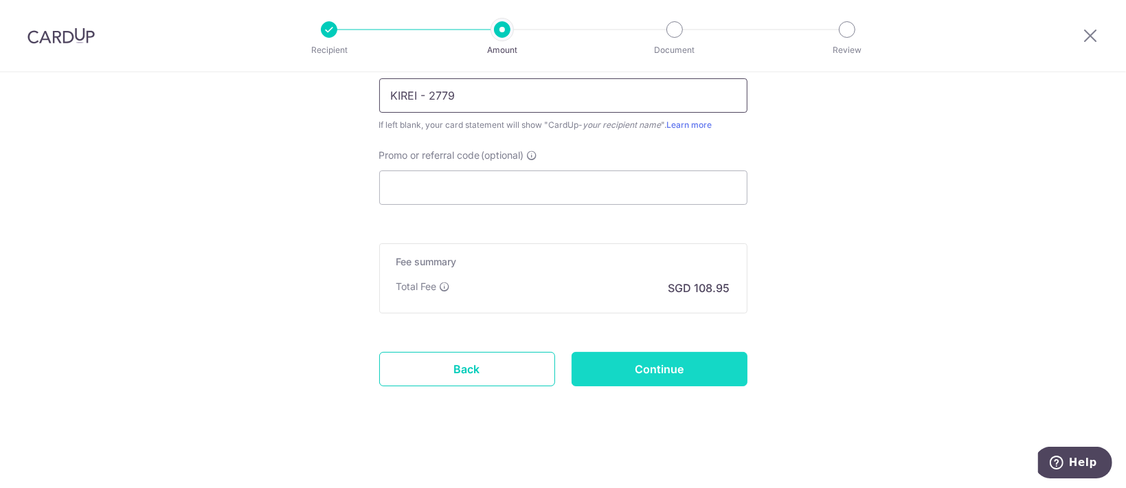
type input "KIREI - 2779"
click at [663, 357] on input "Continue" at bounding box center [660, 369] width 176 height 34
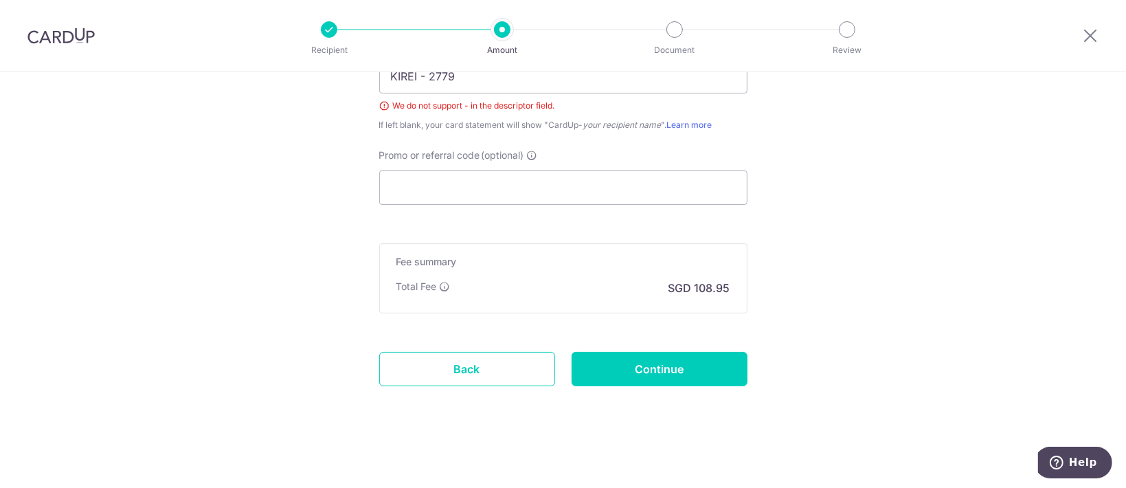
scroll to position [811, 0]
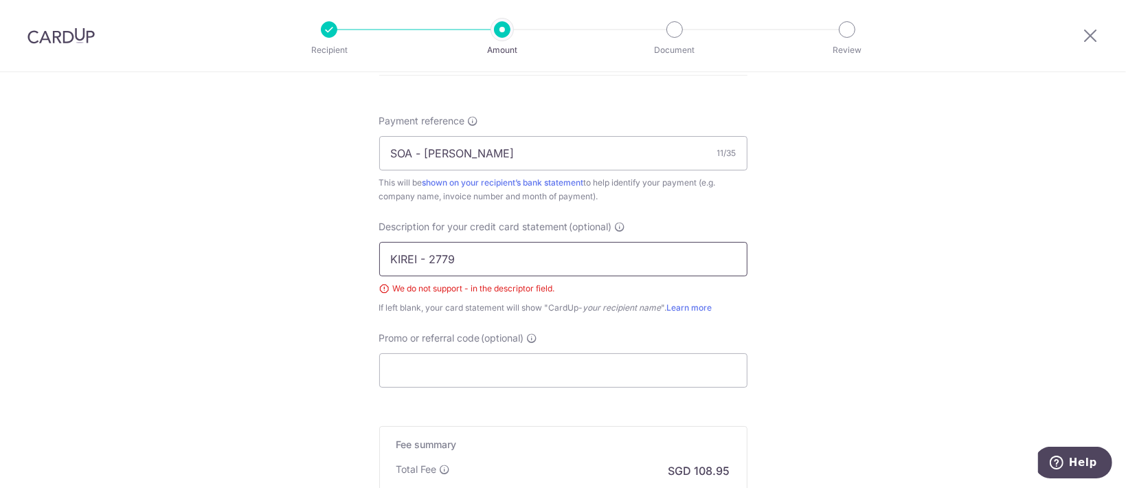
click at [418, 256] on input "KIREI - 2779" at bounding box center [563, 259] width 368 height 34
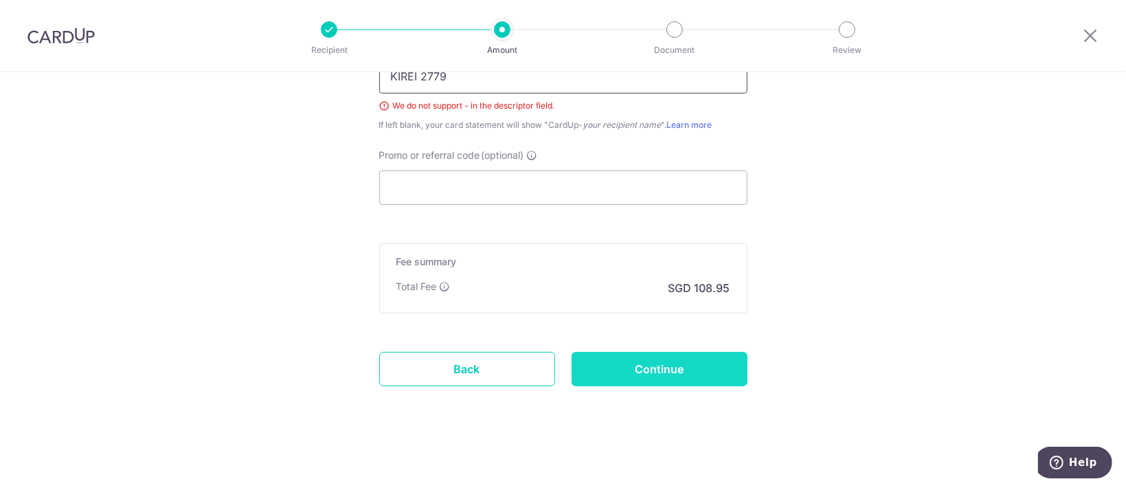
type input "KIREI 2779"
click at [607, 362] on input "Continue" at bounding box center [660, 369] width 176 height 34
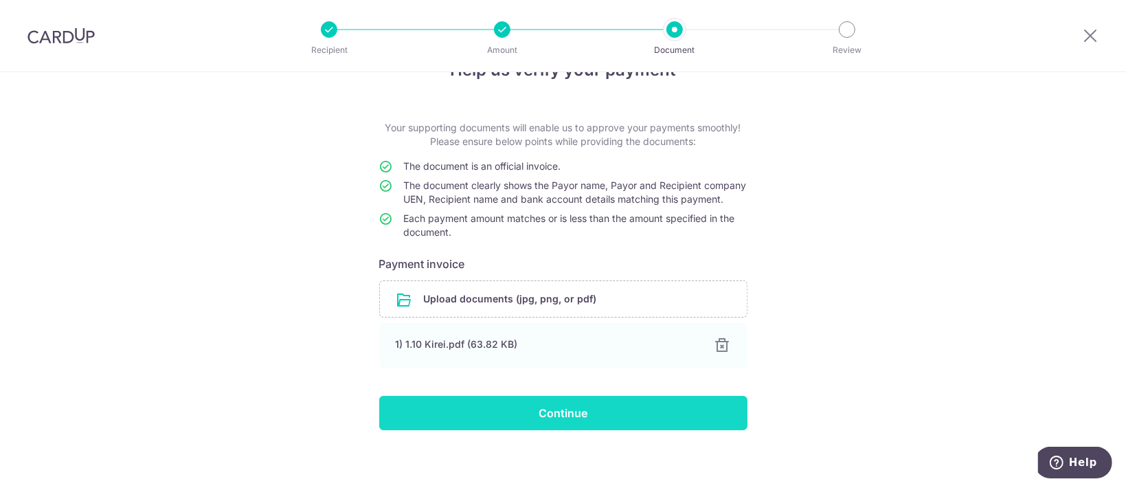
scroll to position [62, 0]
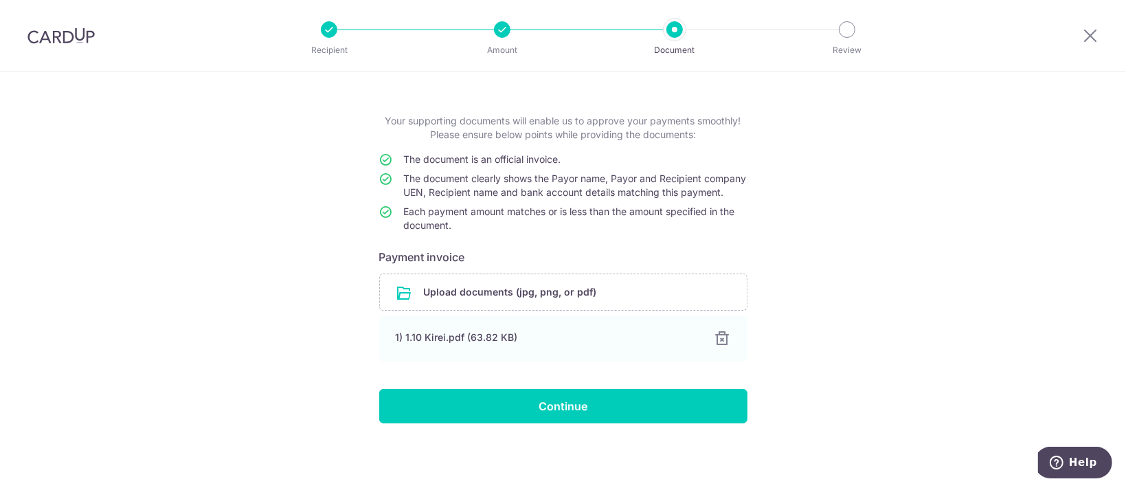
click at [514, 425] on div "Help us verify your payment Your supporting documents will enable us to approve…" at bounding box center [563, 255] width 1126 height 464
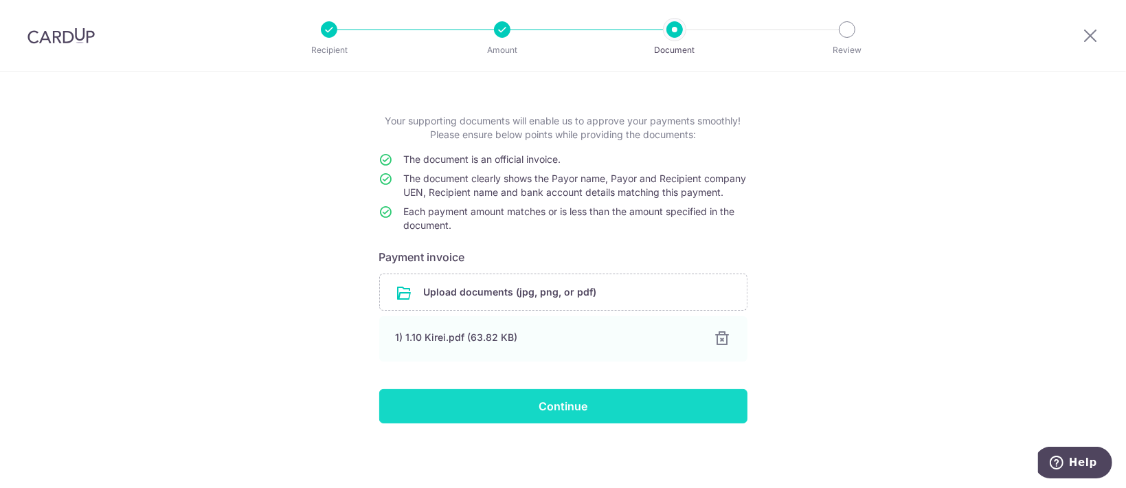
click at [512, 413] on input "Continue" at bounding box center [563, 406] width 368 height 34
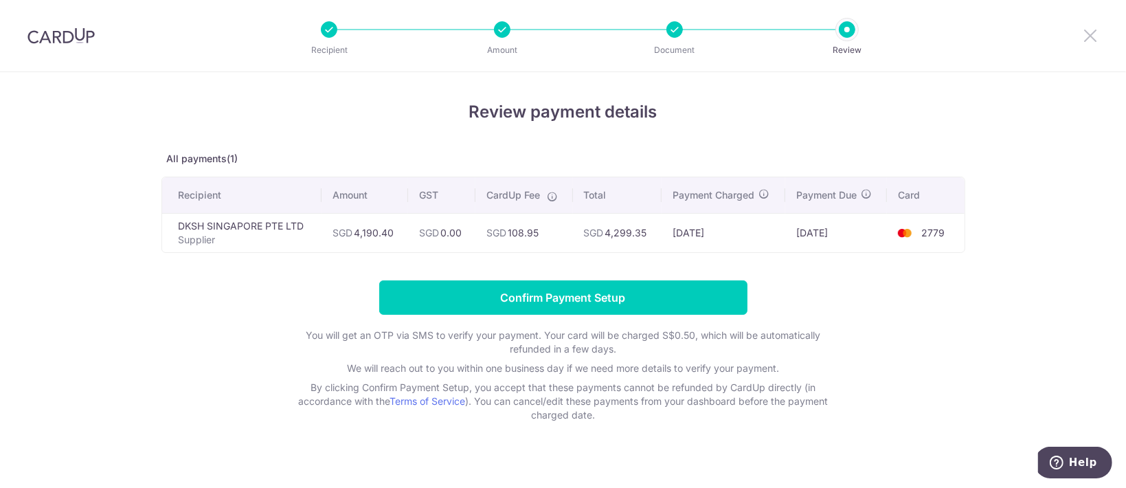
drag, startPoint x: 1080, startPoint y: 34, endPoint x: 644, endPoint y: 109, distance: 443.1
click at [1082, 34] on icon at bounding box center [1090, 35] width 16 height 17
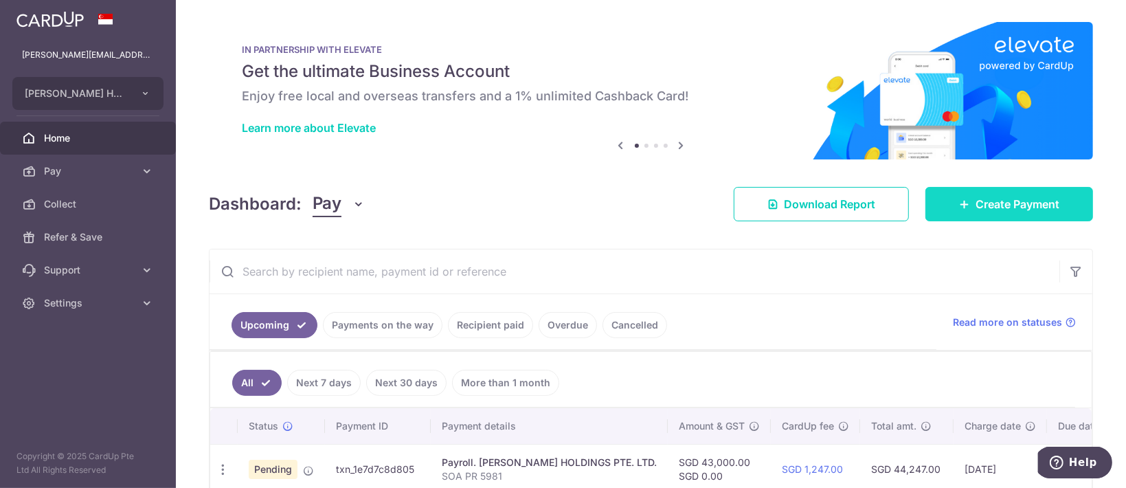
click at [963, 199] on link "Create Payment" at bounding box center [1009, 204] width 168 height 34
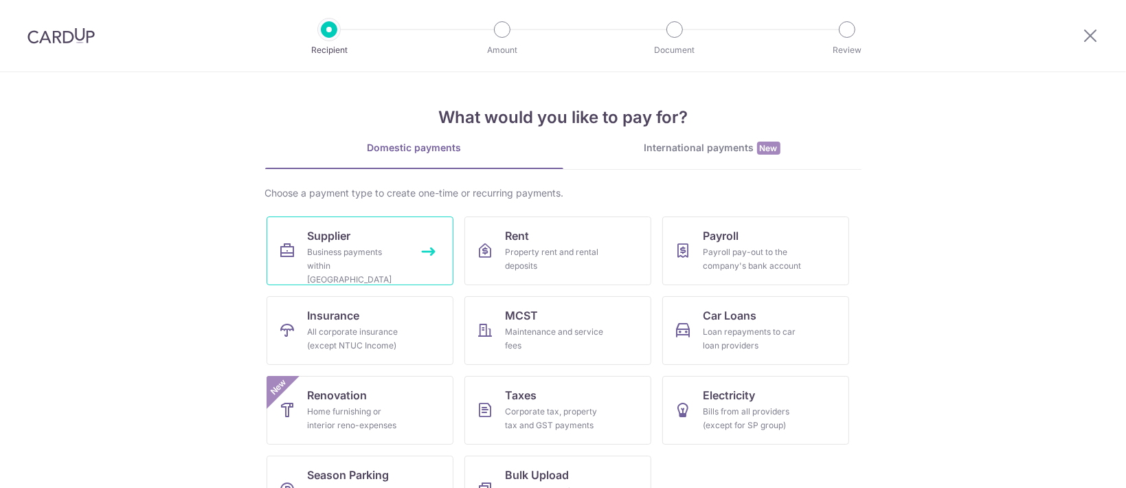
click at [355, 234] on link "Supplier Business payments within Singapore" at bounding box center [360, 250] width 187 height 69
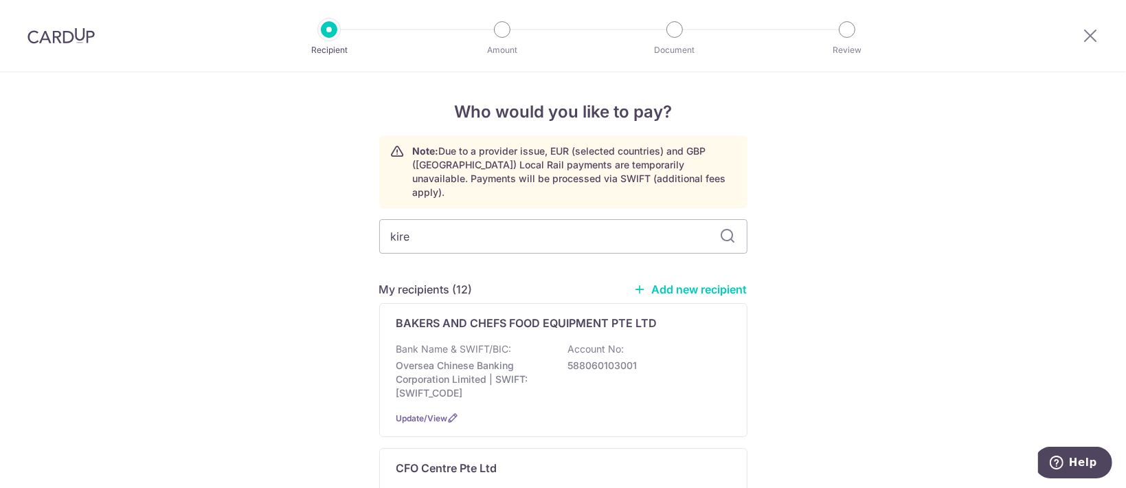
type input "kirei"
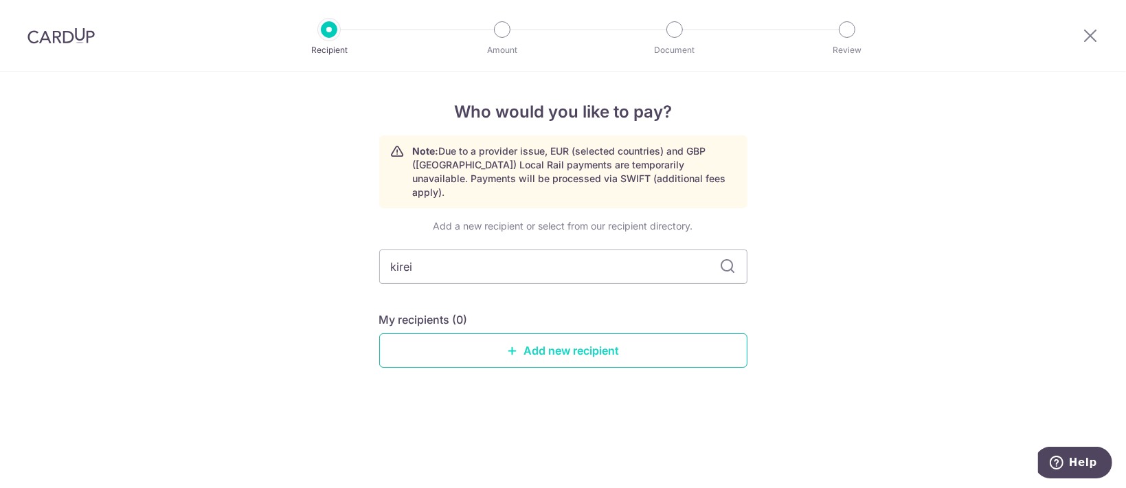
click at [580, 339] on link "Add new recipient" at bounding box center [563, 350] width 368 height 34
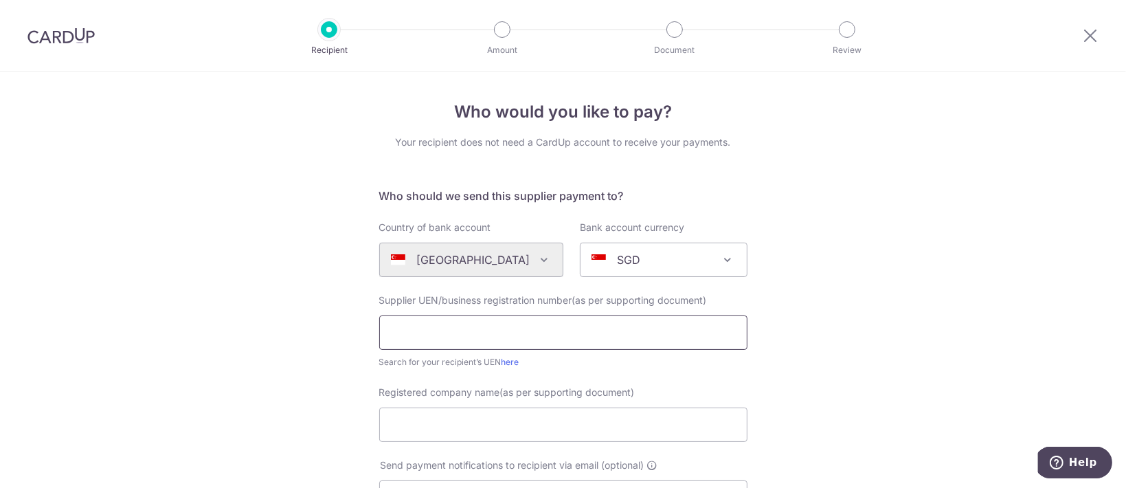
click at [558, 323] on input "text" at bounding box center [563, 332] width 368 height 34
click at [960, 297] on div "Who would you like to pay? Your recipient does not need a CardUp account to rec…" at bounding box center [563, 488] width 1126 height 833
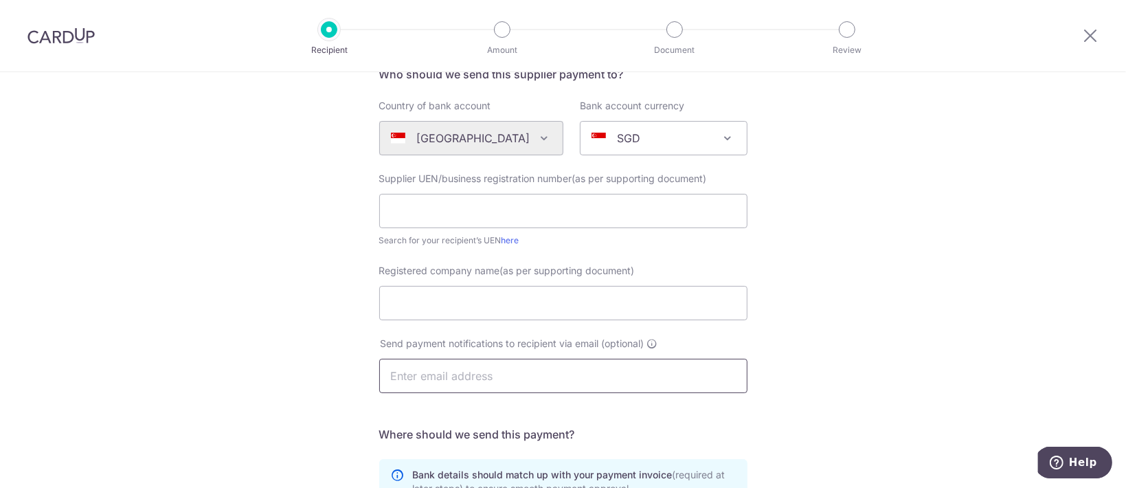
scroll to position [183, 0]
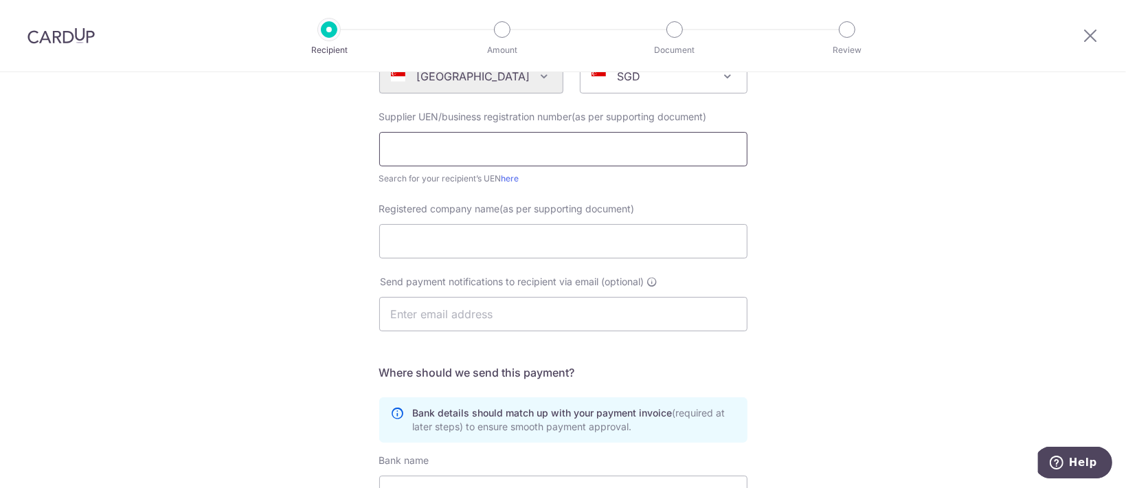
click at [626, 157] on input "text" at bounding box center [563, 149] width 368 height 34
click at [931, 158] on div "Who would you like to pay? Your recipient does not need a CardUp account to rec…" at bounding box center [563, 305] width 1126 height 833
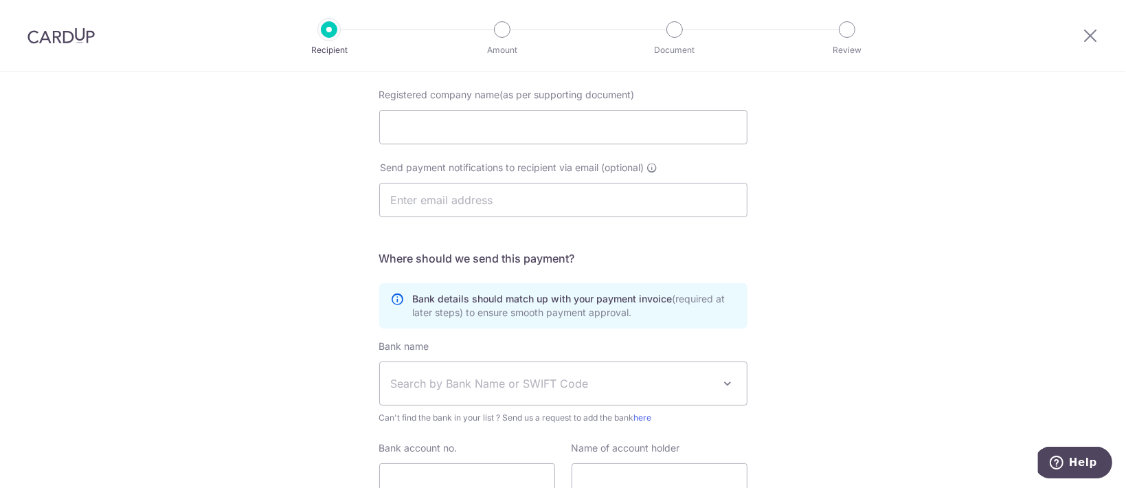
scroll to position [142, 0]
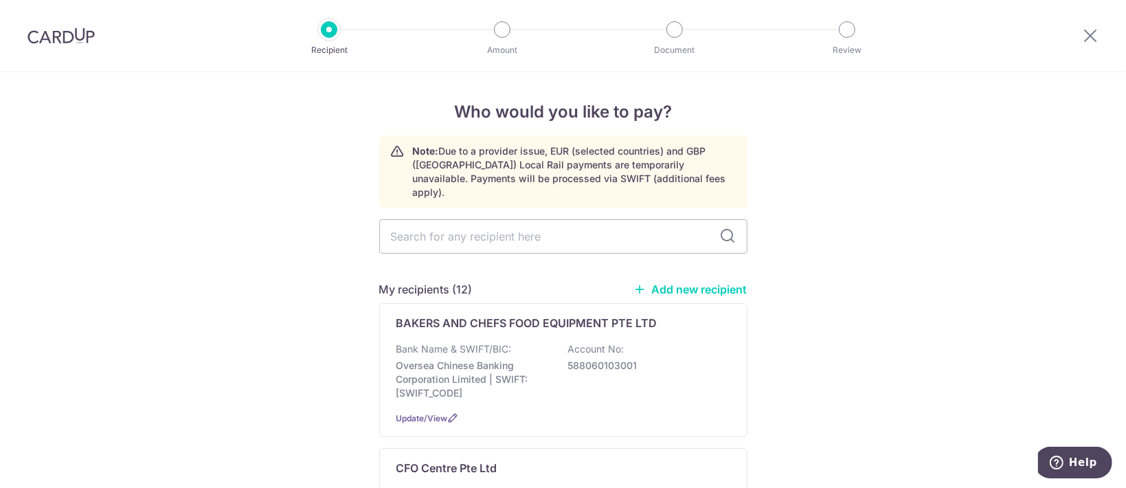
click at [698, 282] on link "Add new recipient" at bounding box center [690, 289] width 113 height 14
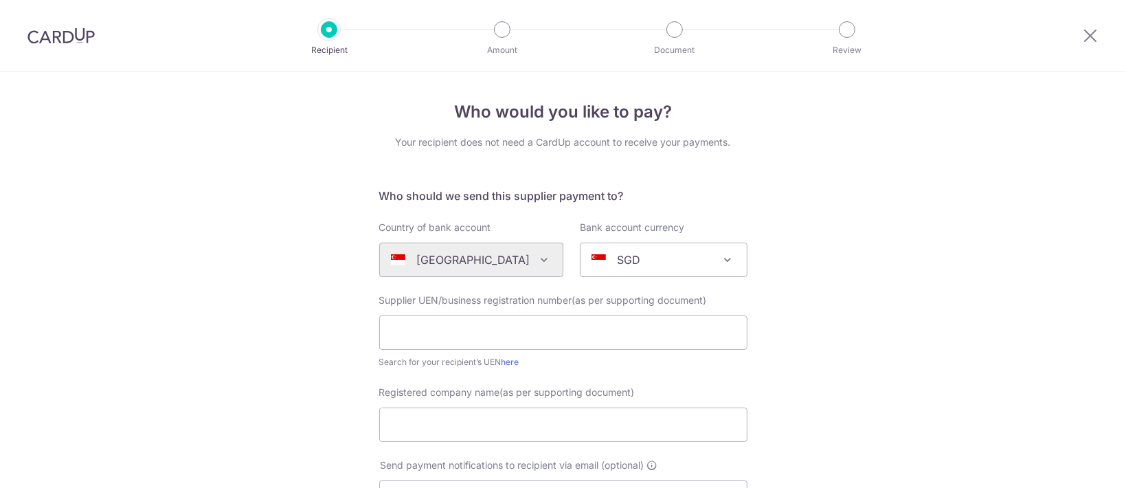
click at [479, 314] on div "Supplier UEN/business registration number(as per supporting document) Search fo…" at bounding box center [563, 331] width 368 height 76
click at [434, 327] on input "text" at bounding box center [563, 332] width 368 height 34
type input "K"
paste input "198201112K"
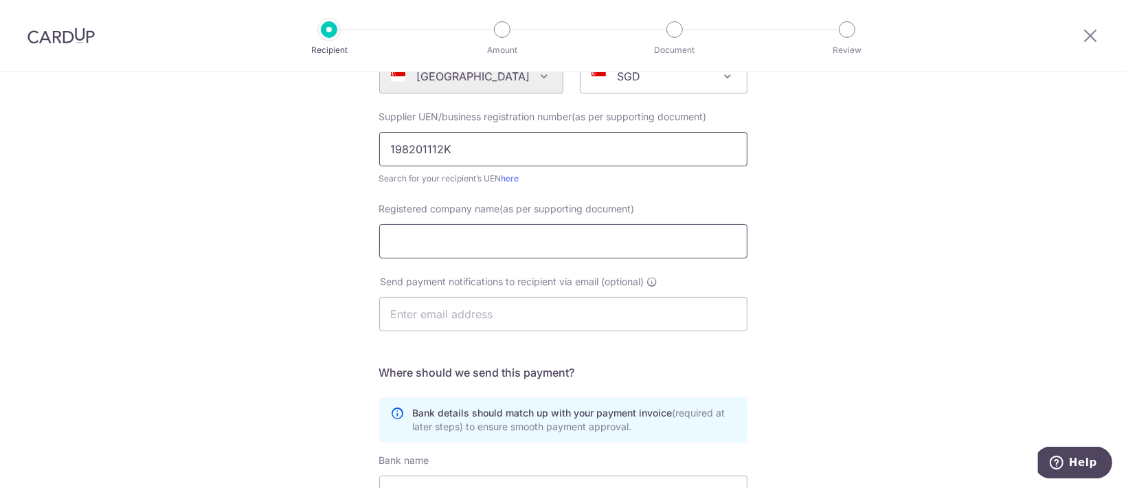
type input "198201112K"
click at [503, 238] on input "Registered company name(as per supporting document)" at bounding box center [563, 241] width 368 height 34
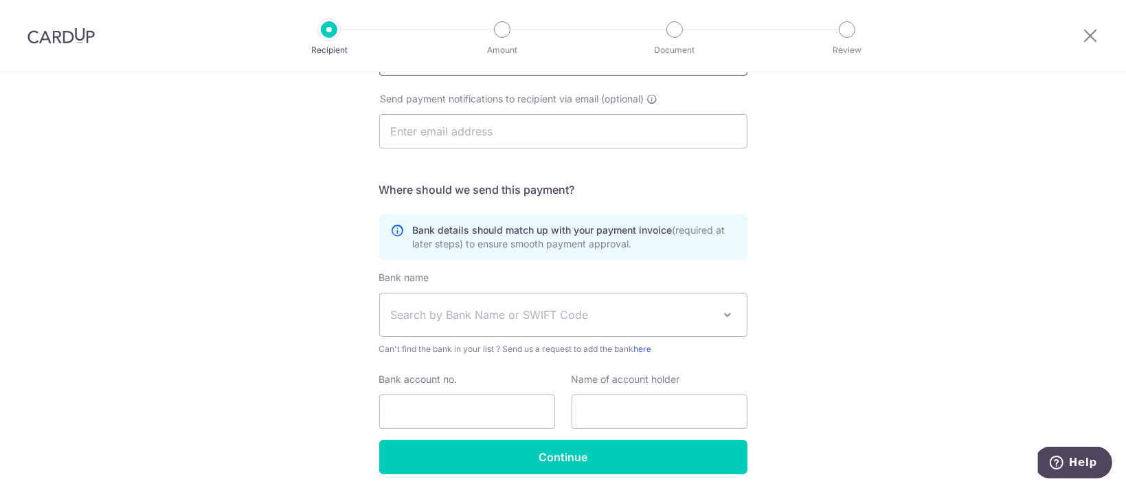
type input "Kirei Japanese Food Supply Pte Ltd"
click at [506, 324] on span "Search by Bank Name or SWIFT Code" at bounding box center [563, 314] width 367 height 43
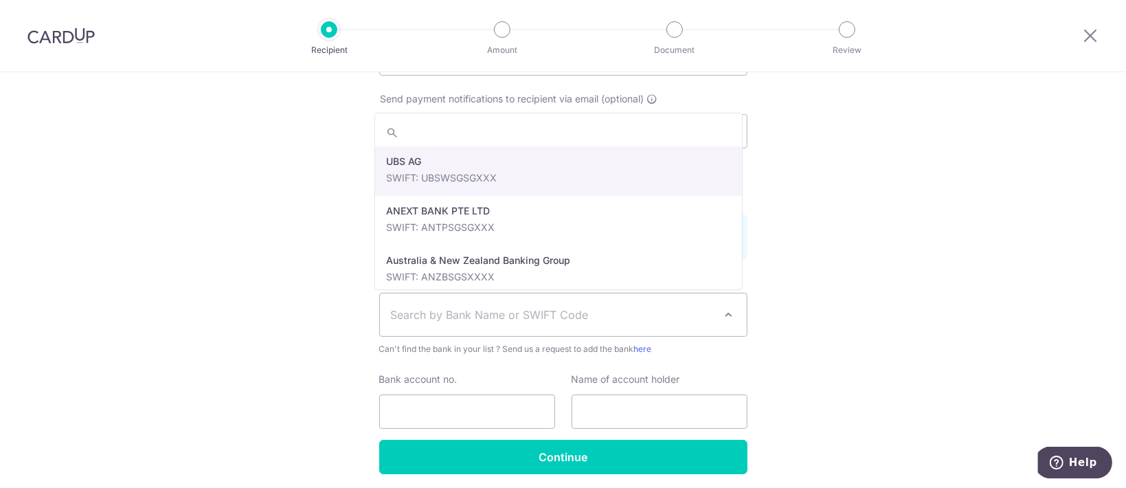
click at [276, 442] on div "Who would you like to pay? Your recipient does not need a CardUp account to rec…" at bounding box center [563, 122] width 1126 height 833
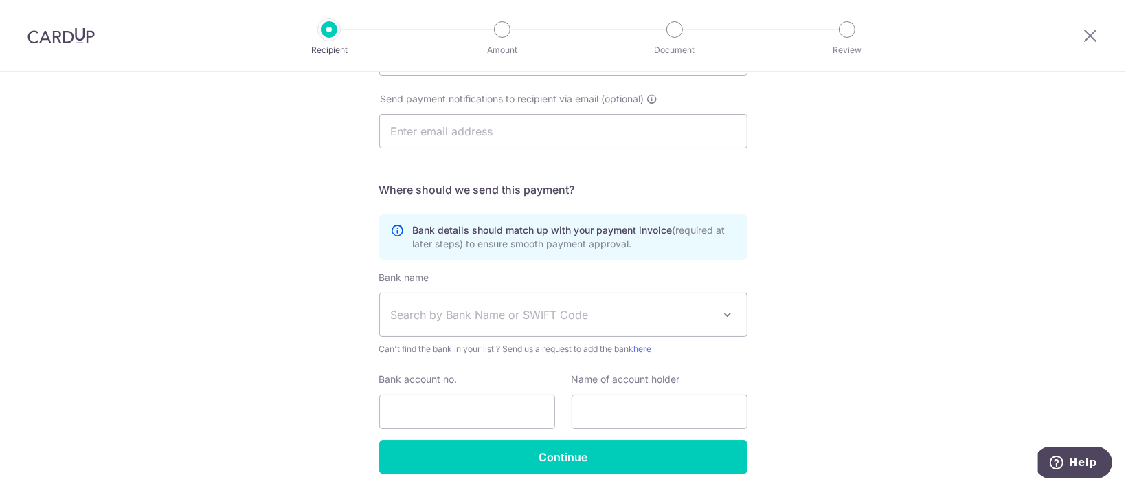
click at [567, 306] on span "Search by Bank Name or SWIFT Code" at bounding box center [552, 314] width 323 height 16
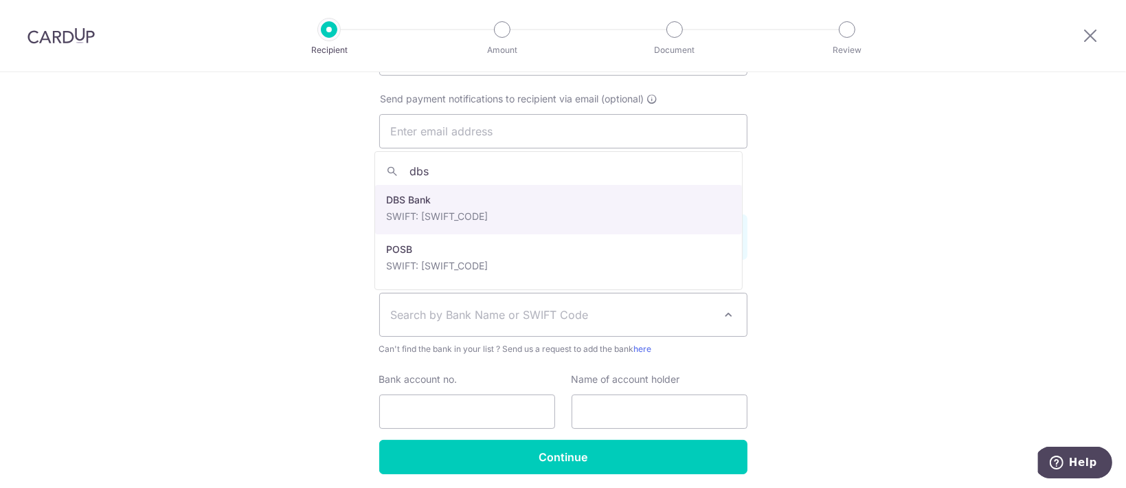
type input "dbs"
select select "6"
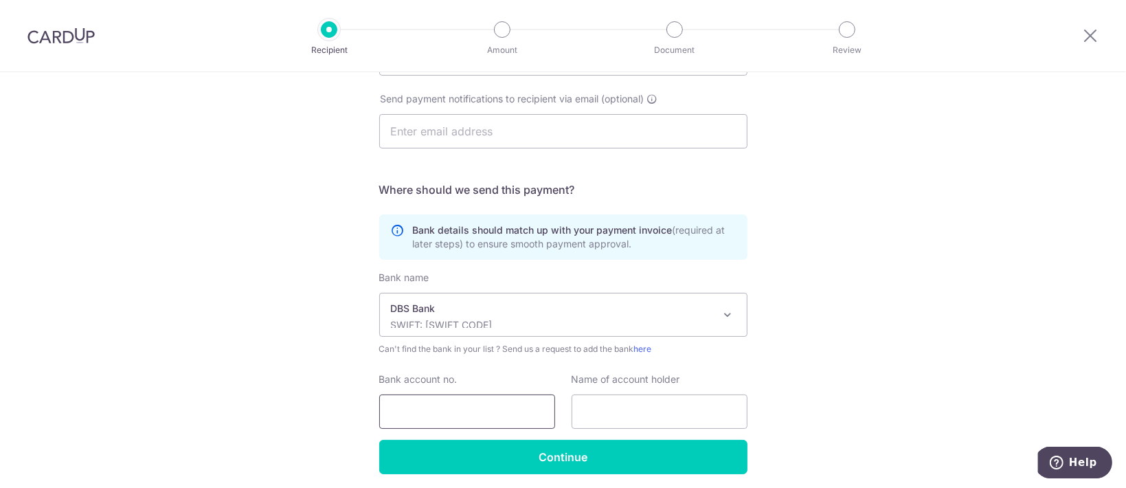
click at [448, 420] on input "Bank account no." at bounding box center [467, 411] width 176 height 34
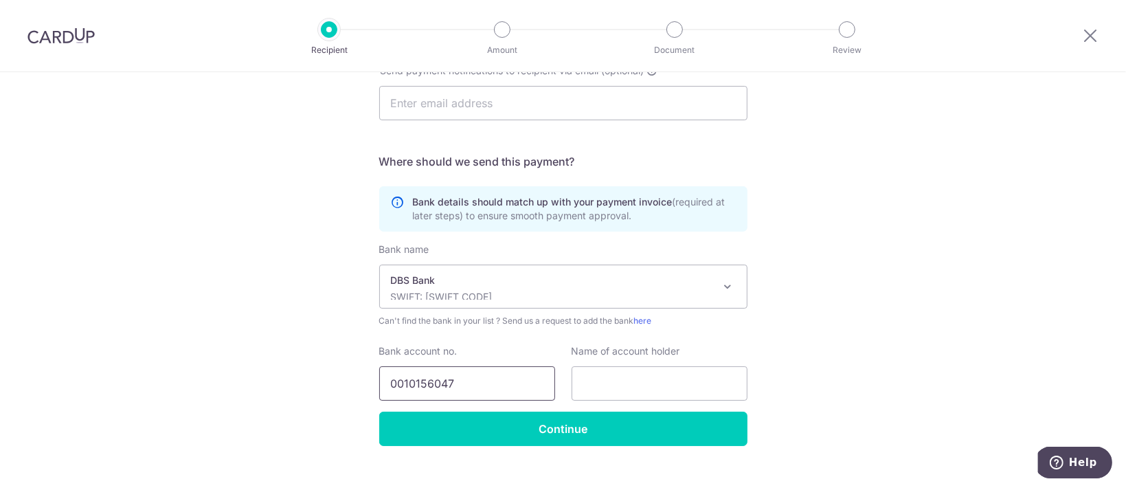
scroll to position [416, 0]
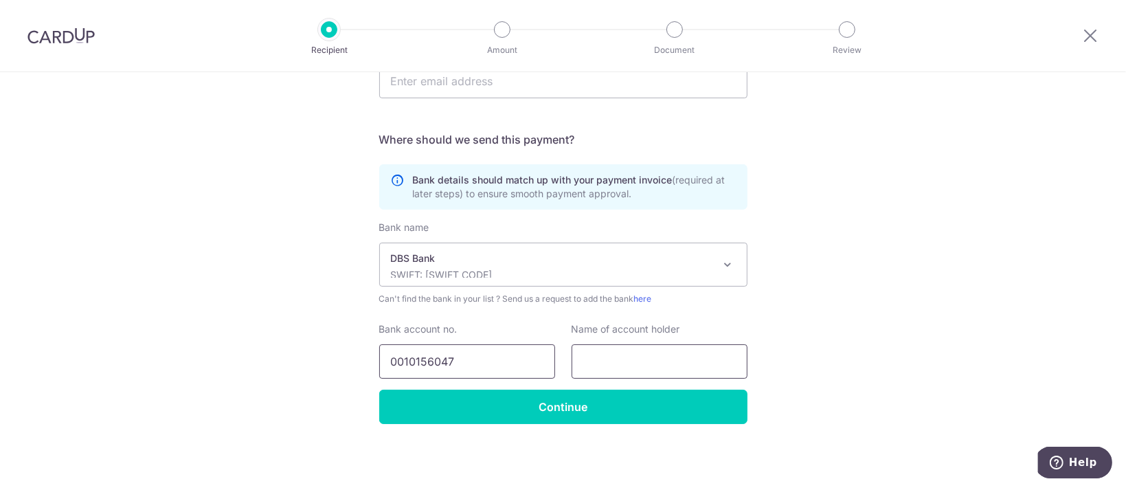
type input "0010156047"
click at [644, 363] on input "text" at bounding box center [660, 361] width 176 height 34
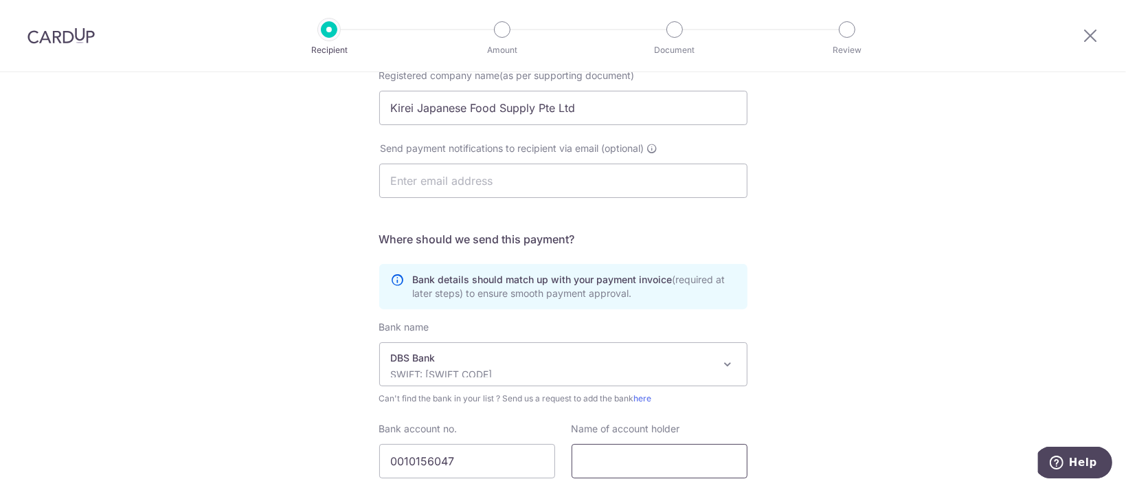
scroll to position [234, 0]
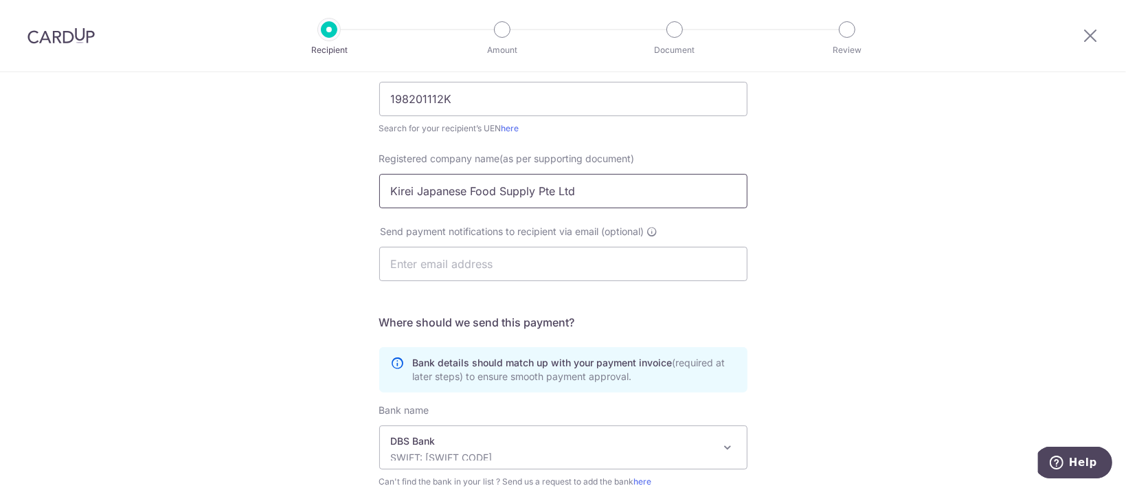
drag, startPoint x: 565, startPoint y: 201, endPoint x: 581, endPoint y: 211, distance: 19.4
click at [565, 201] on input "Kirei Japanese Food Supply Pte Ltd" at bounding box center [563, 191] width 368 height 34
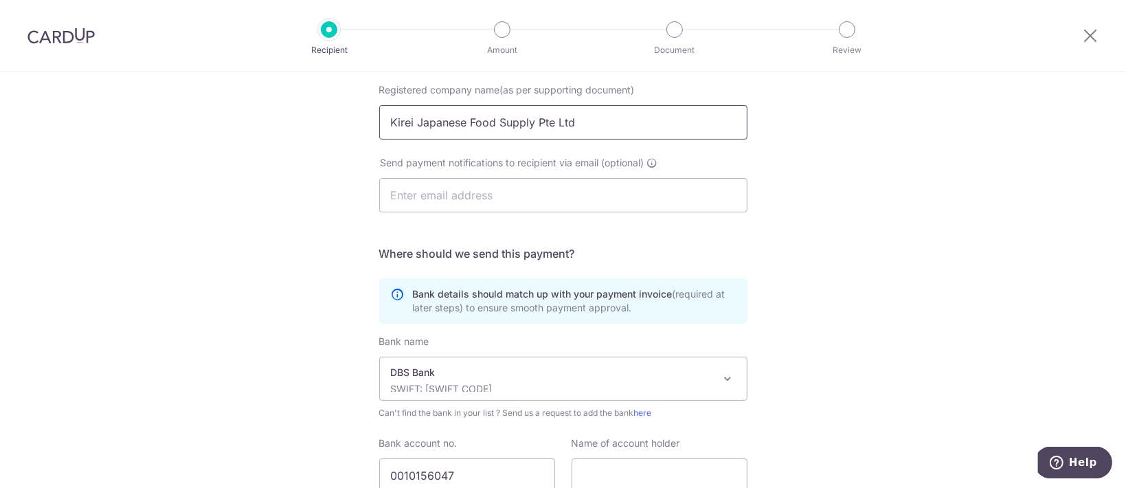
scroll to position [416, 0]
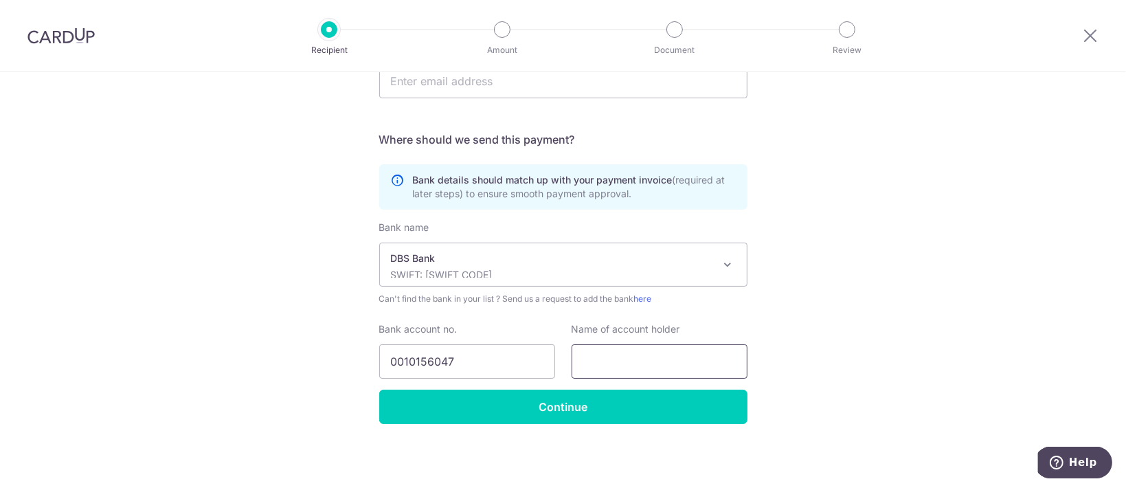
drag, startPoint x: 629, startPoint y: 351, endPoint x: 633, endPoint y: 376, distance: 25.6
click at [629, 351] on input "text" at bounding box center [660, 361] width 176 height 34
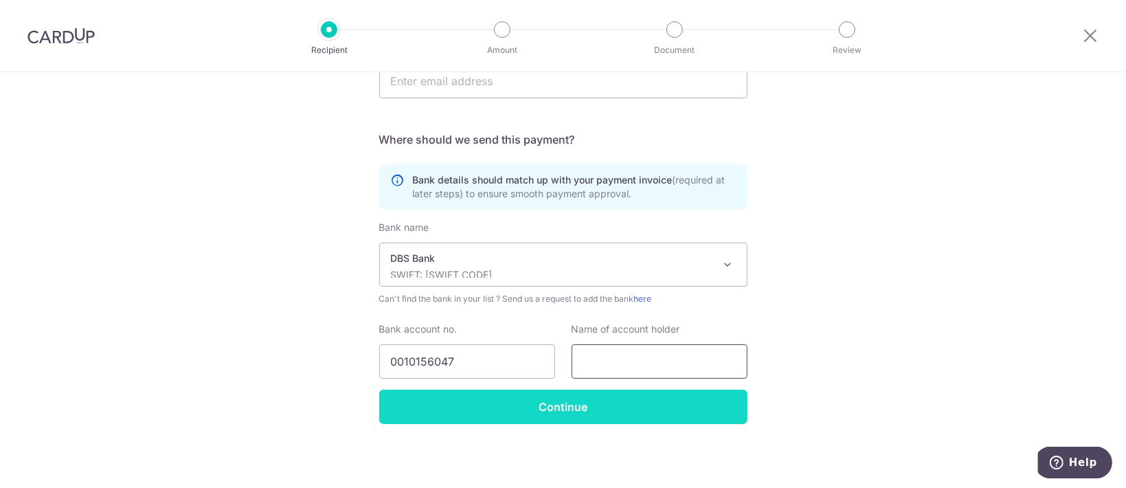
paste input "Kirei Japanese Food Supply Pte Ltd"
type input "Kirei Japanese Food Supply Pte Ltd"
click at [567, 414] on input "Continue" at bounding box center [563, 406] width 368 height 34
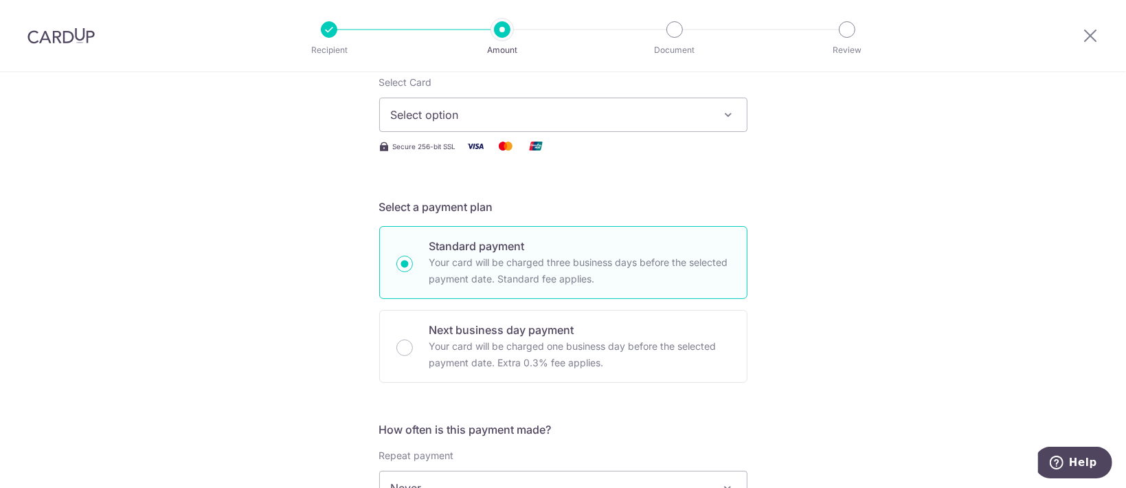
scroll to position [183, 0]
type input "4,089.76"
click at [652, 98] on button "Select option" at bounding box center [563, 114] width 368 height 34
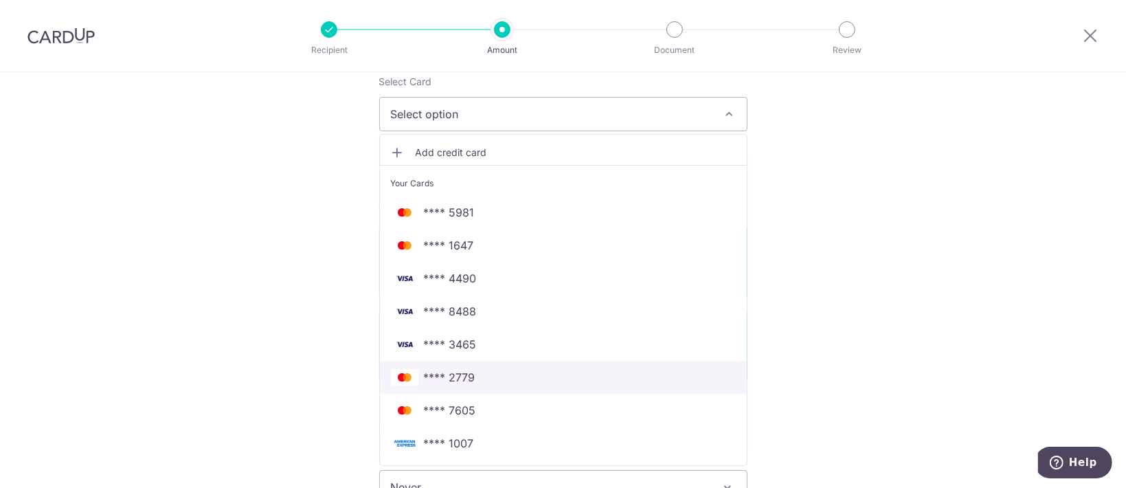
drag, startPoint x: 539, startPoint y: 363, endPoint x: 668, endPoint y: 355, distance: 128.7
click at [539, 363] on link "**** 2779" at bounding box center [563, 377] width 367 height 33
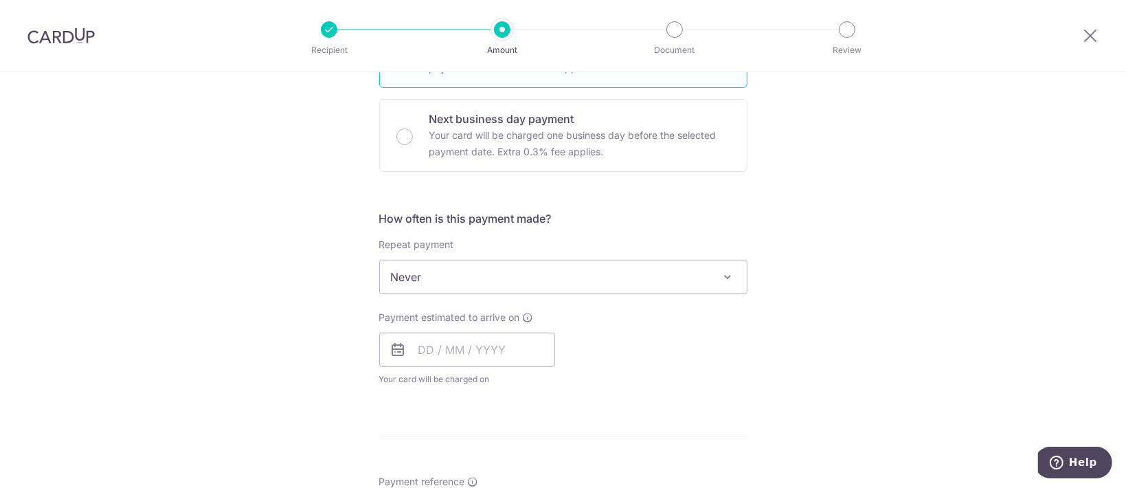
scroll to position [457, 0]
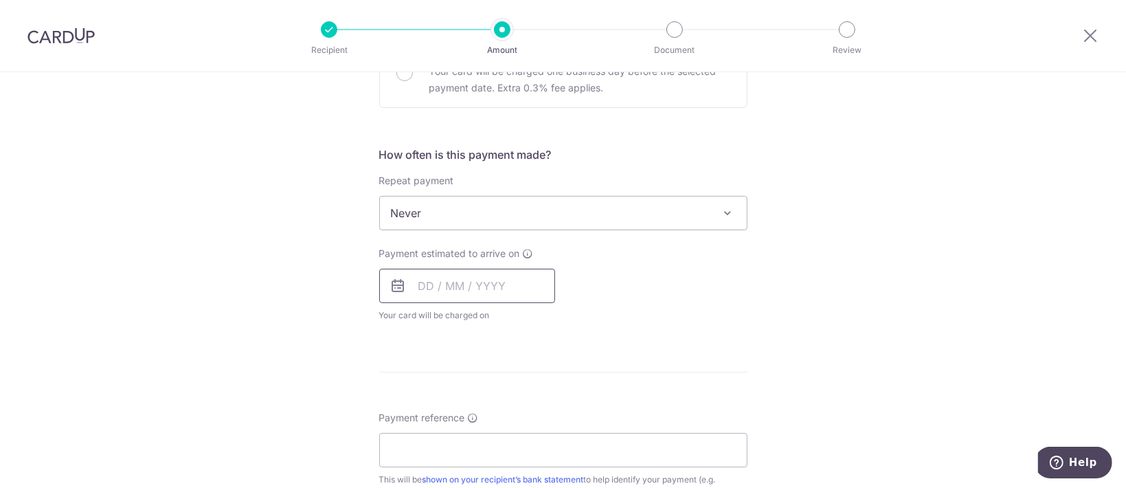
click at [469, 272] on input "text" at bounding box center [467, 286] width 176 height 34
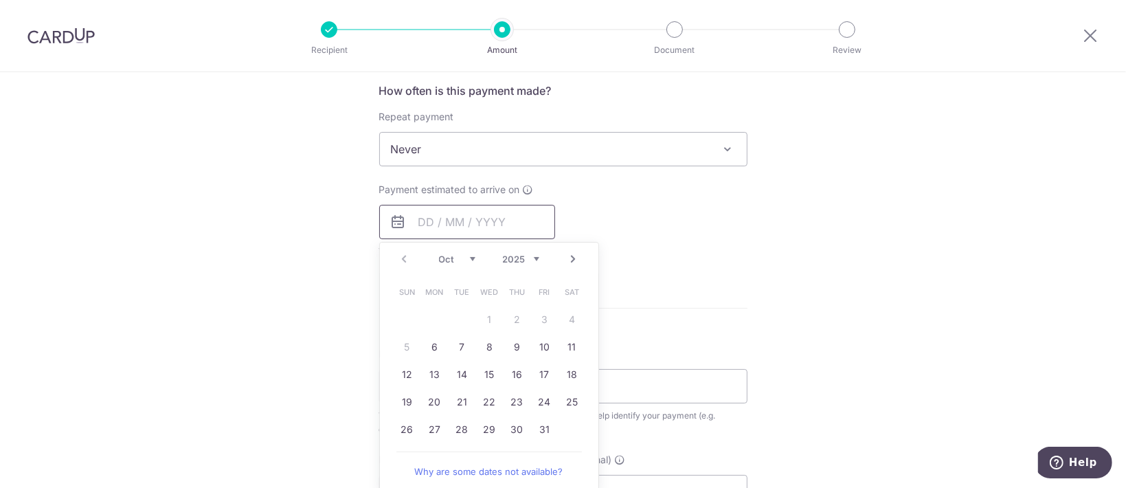
scroll to position [550, 0]
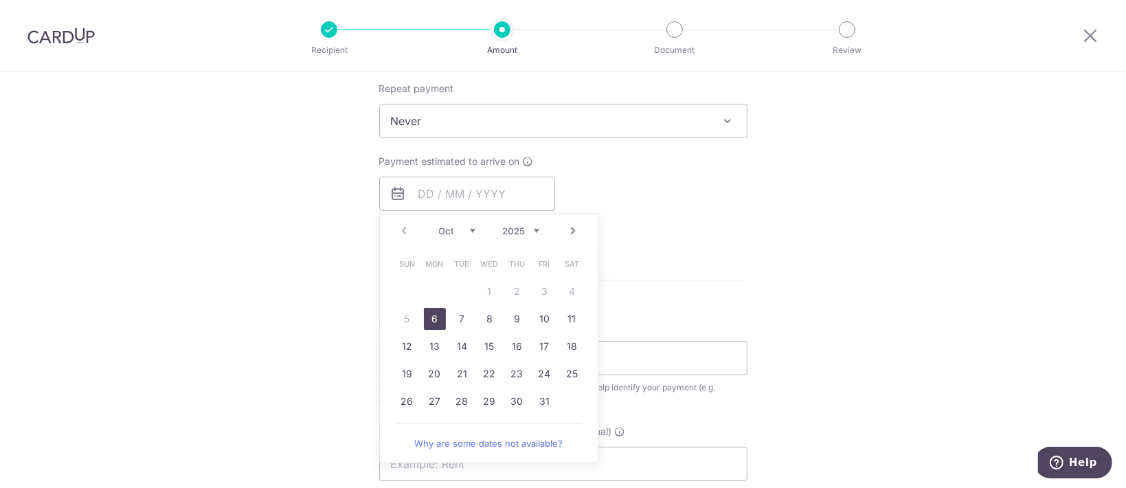
click at [429, 323] on link "6" at bounding box center [435, 319] width 22 height 22
type input "[DATE]"
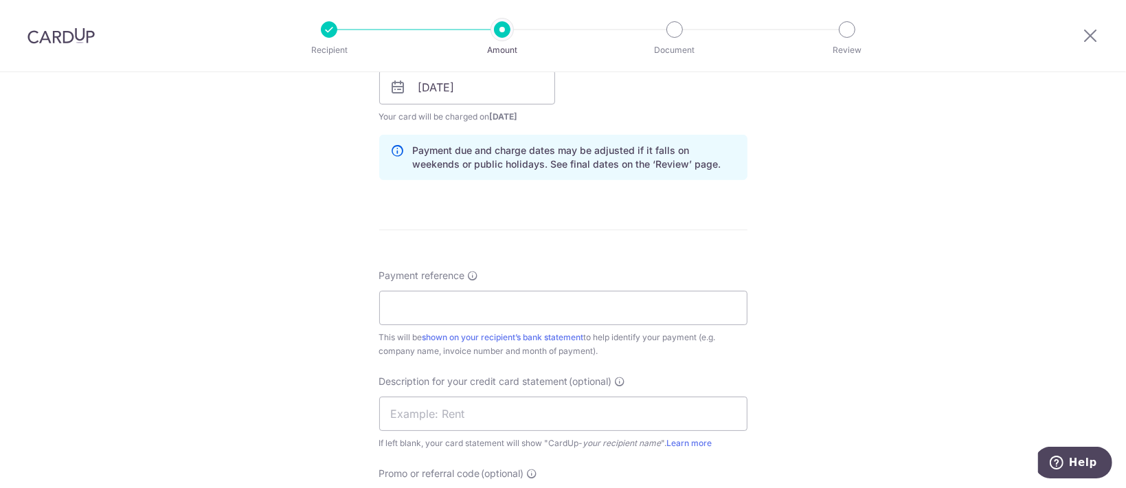
scroll to position [732, 0]
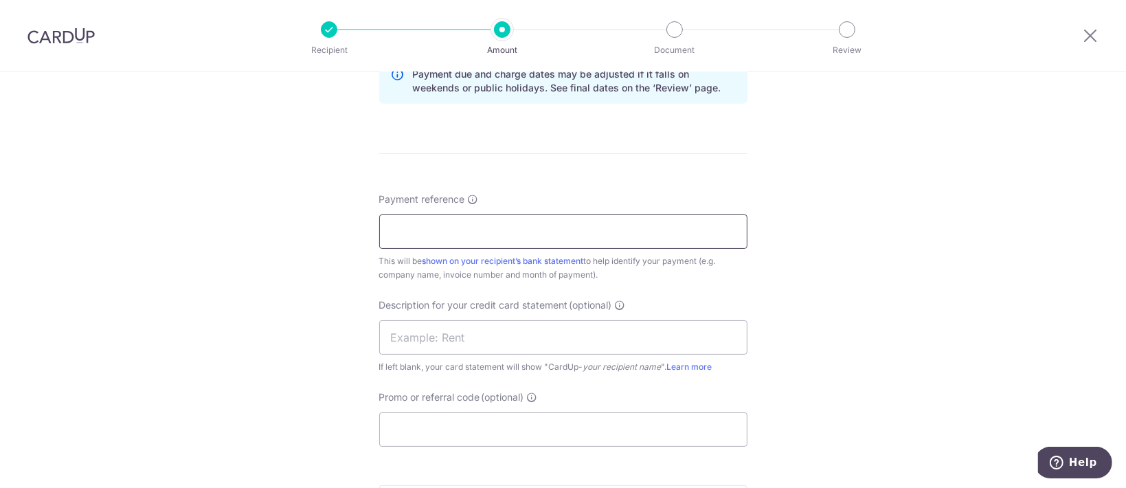
click at [509, 218] on input "Payment reference" at bounding box center [563, 231] width 368 height 34
type input "K"
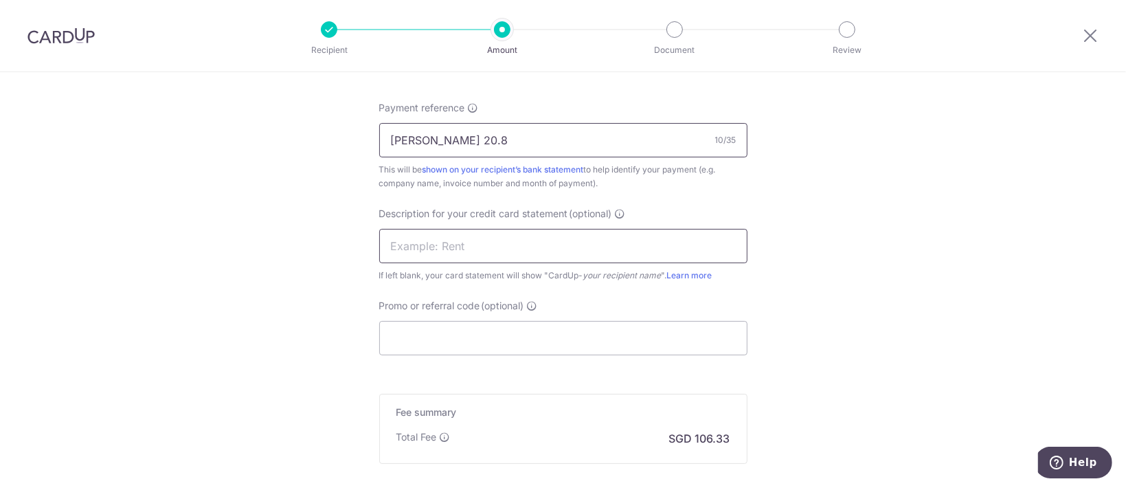
type input "[PERSON_NAME] 20.8"
click at [572, 240] on input "text" at bounding box center [563, 246] width 368 height 34
paste input "[PERSON_NAME] 20.8"
type input "R"
click at [419, 247] on input "KIREI - 2779" at bounding box center [563, 246] width 368 height 34
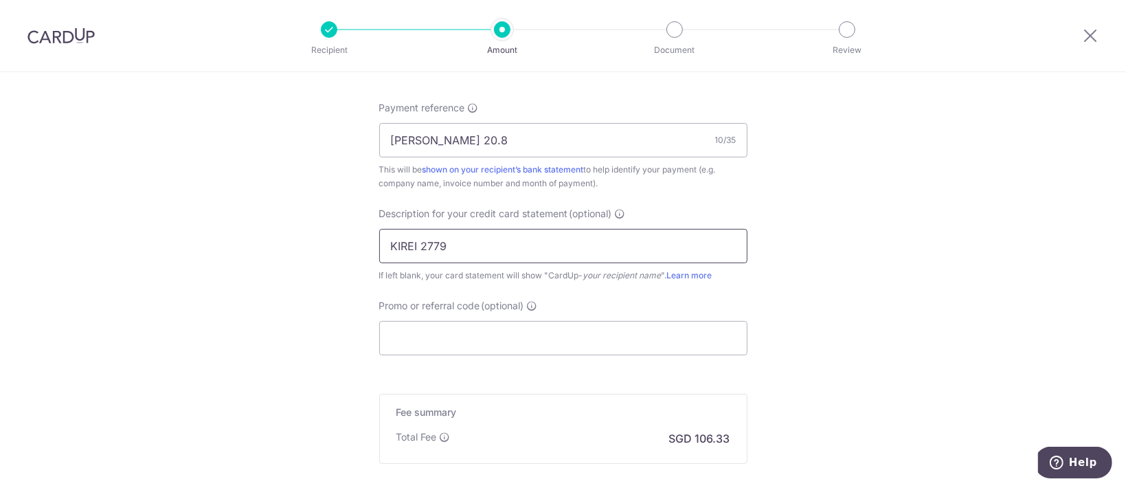
scroll to position [974, 0]
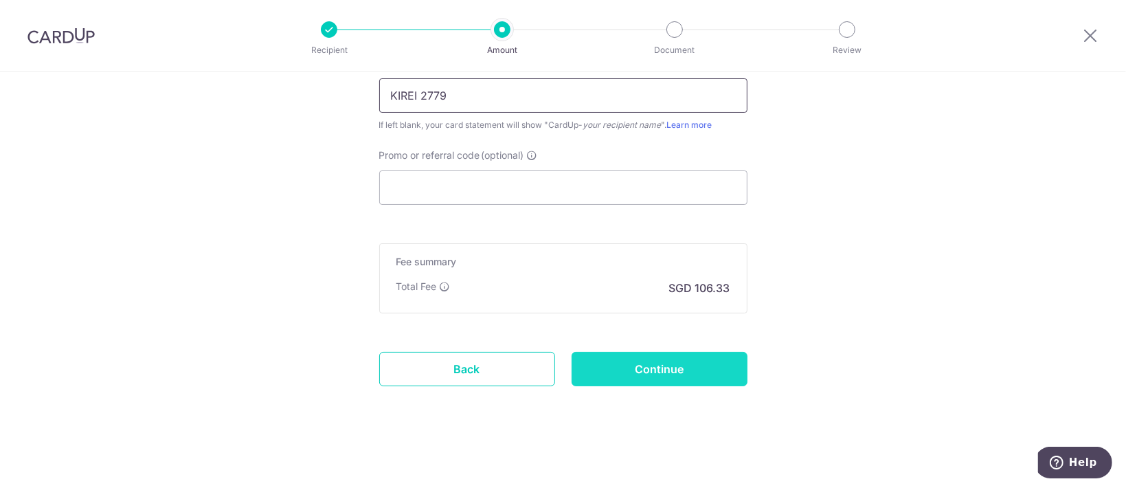
type input "KIREI 2779"
click at [620, 369] on input "Continue" at bounding box center [660, 369] width 176 height 34
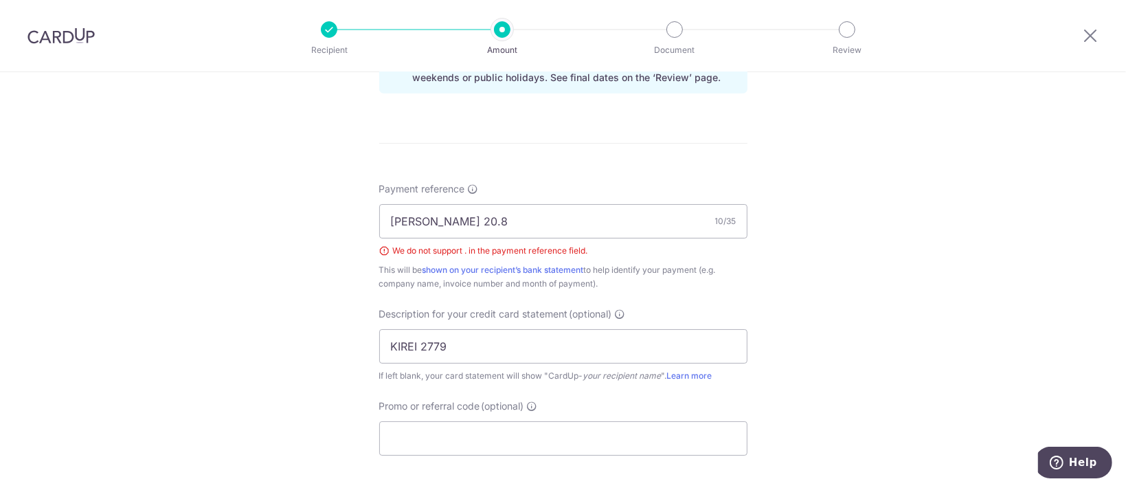
scroll to position [730, 0]
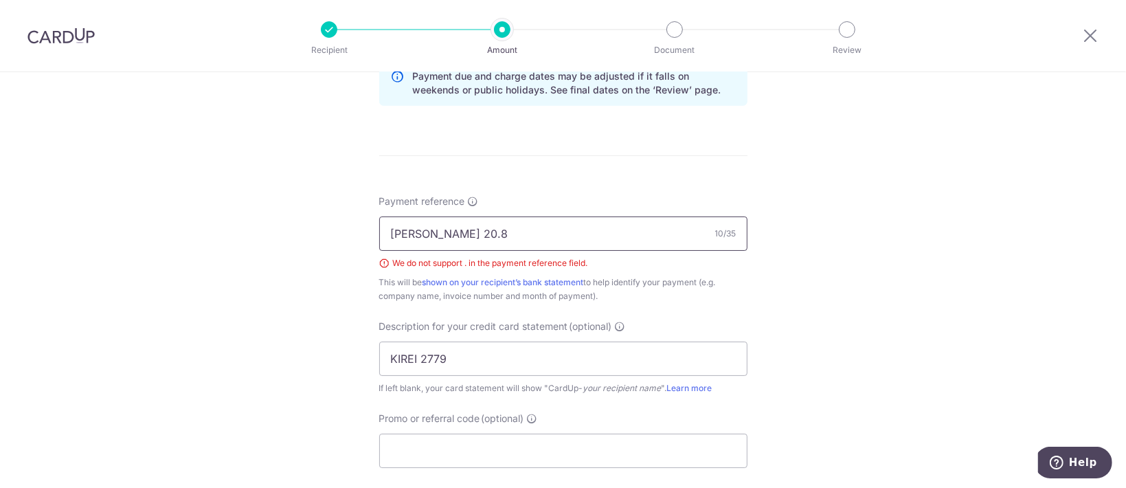
click at [440, 235] on input "[PERSON_NAME] 20.8" at bounding box center [563, 233] width 368 height 34
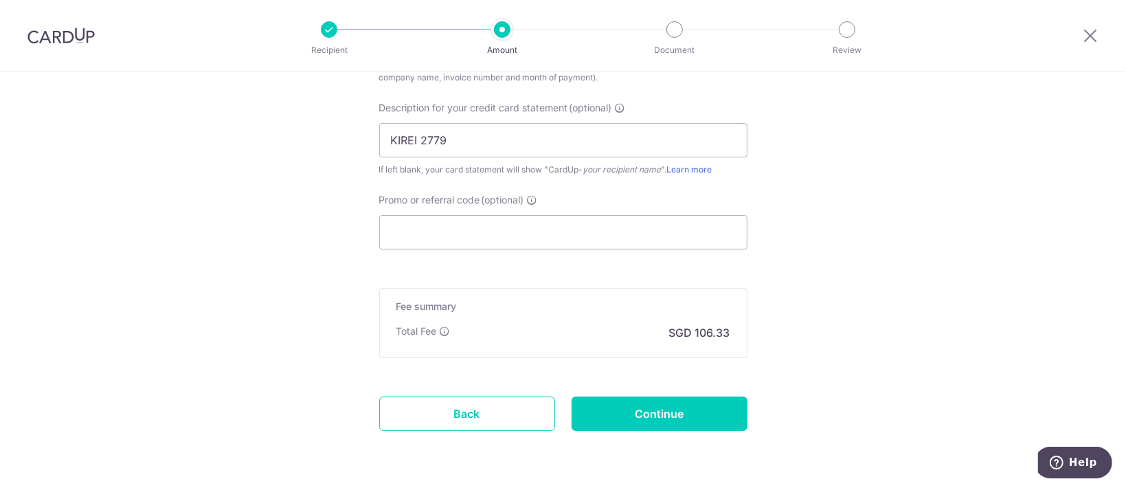
scroll to position [993, 0]
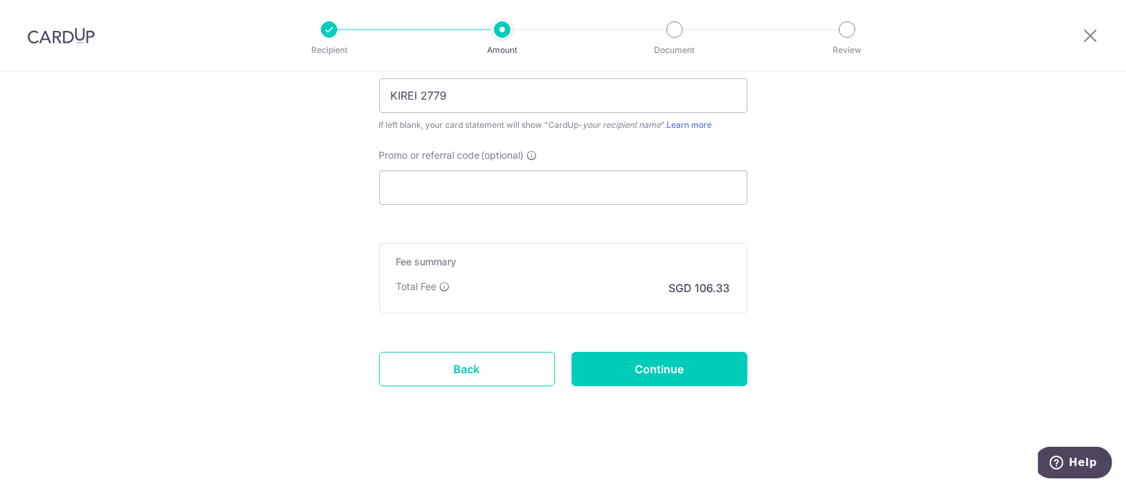
type input "[PERSON_NAME] 20 8"
click at [673, 352] on input "Continue" at bounding box center [660, 369] width 176 height 34
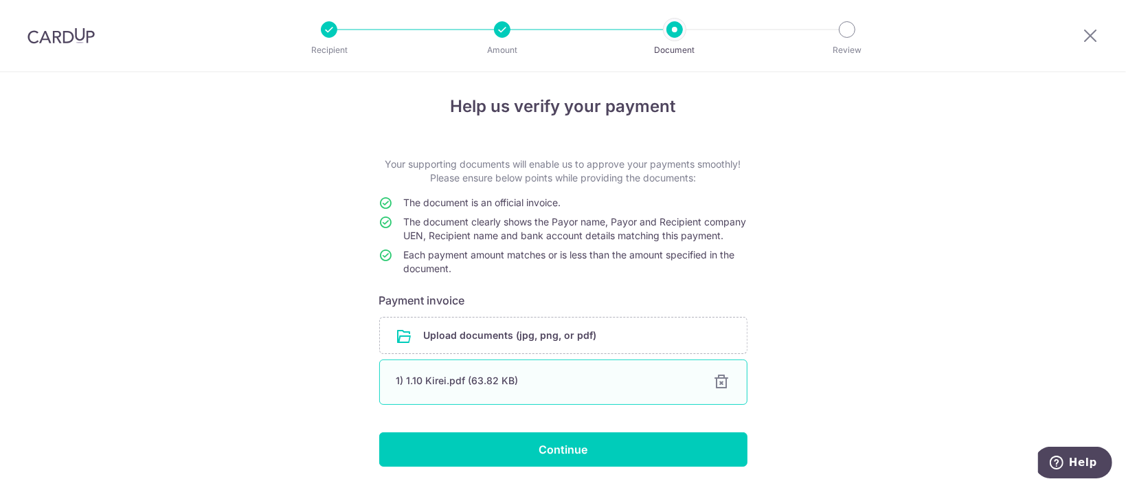
scroll to position [62, 0]
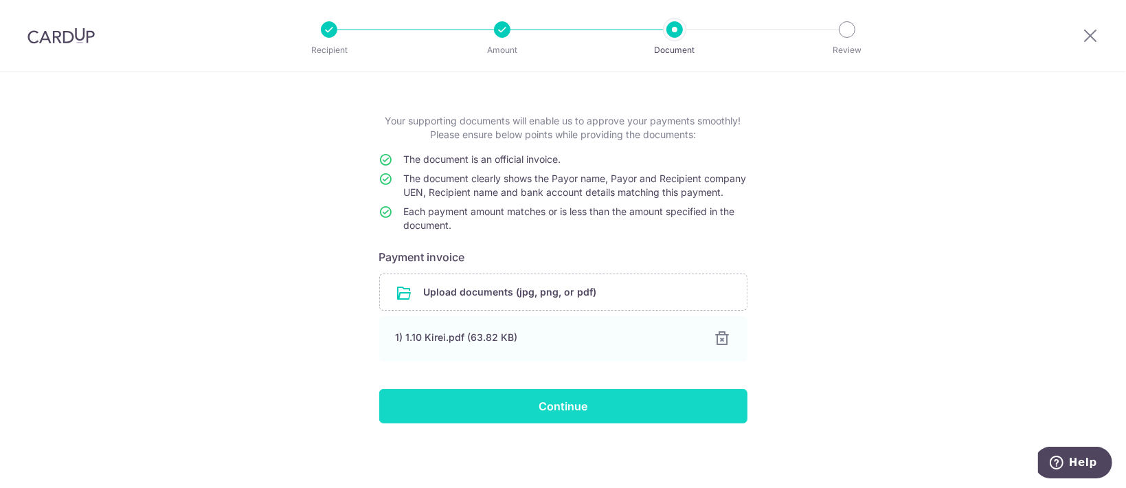
click at [604, 410] on input "Continue" at bounding box center [563, 406] width 368 height 34
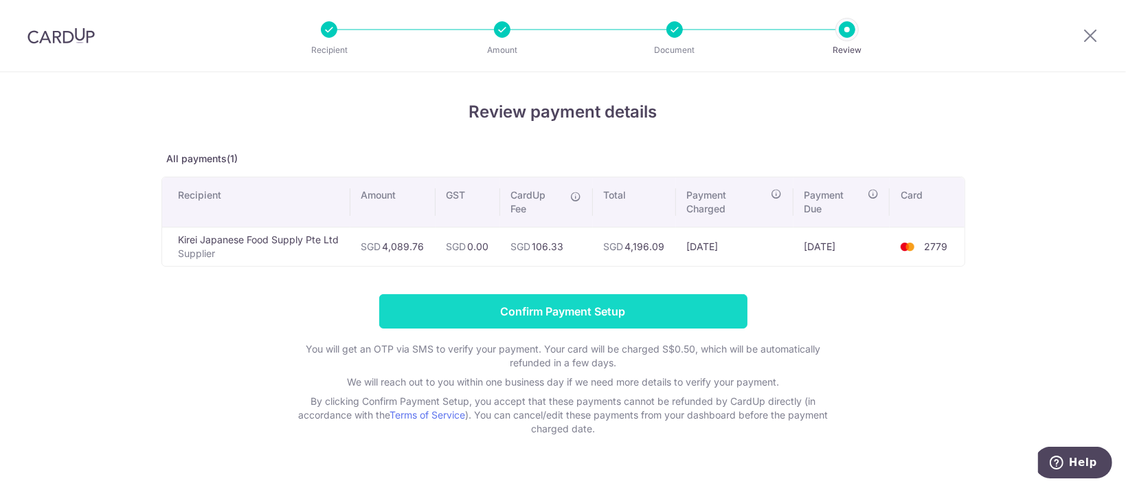
click at [695, 302] on input "Confirm Payment Setup" at bounding box center [563, 311] width 368 height 34
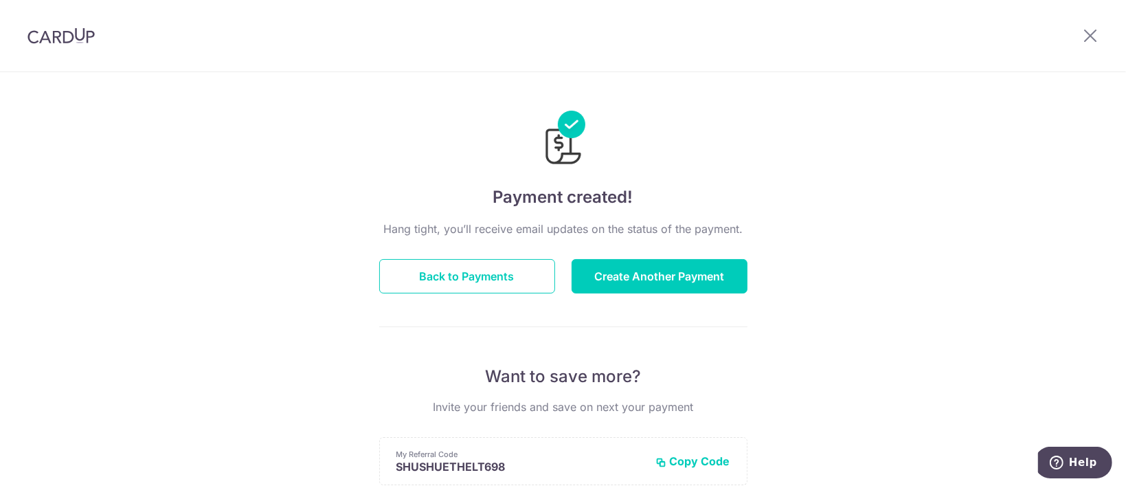
click at [552, 276] on div "Back to Payments" at bounding box center [467, 276] width 192 height 34
click at [550, 277] on button "Back to Payments" at bounding box center [467, 276] width 176 height 34
click at [520, 282] on button "Back to Payments" at bounding box center [467, 276] width 176 height 34
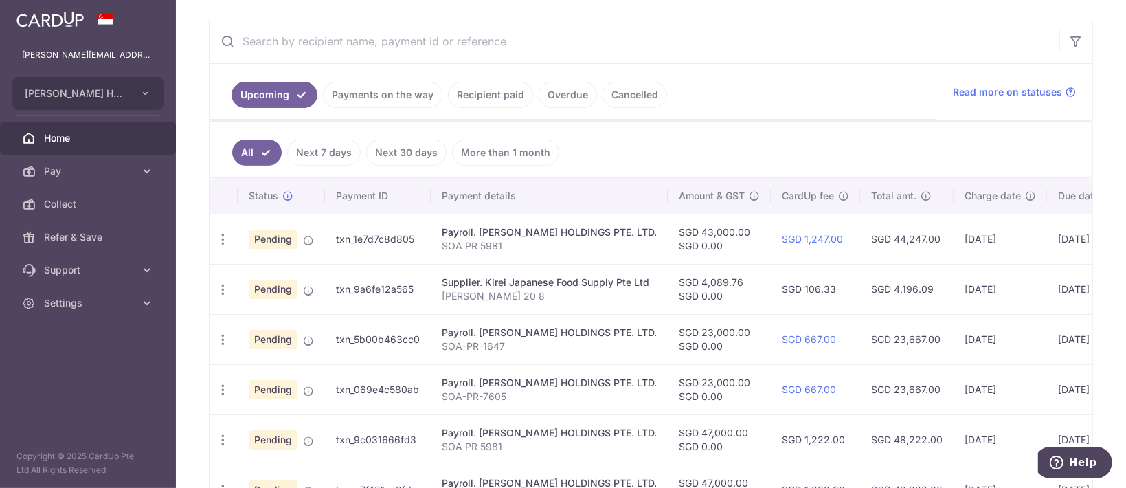
scroll to position [275, 0]
